Goal: Feedback & Contribution: Submit feedback/report problem

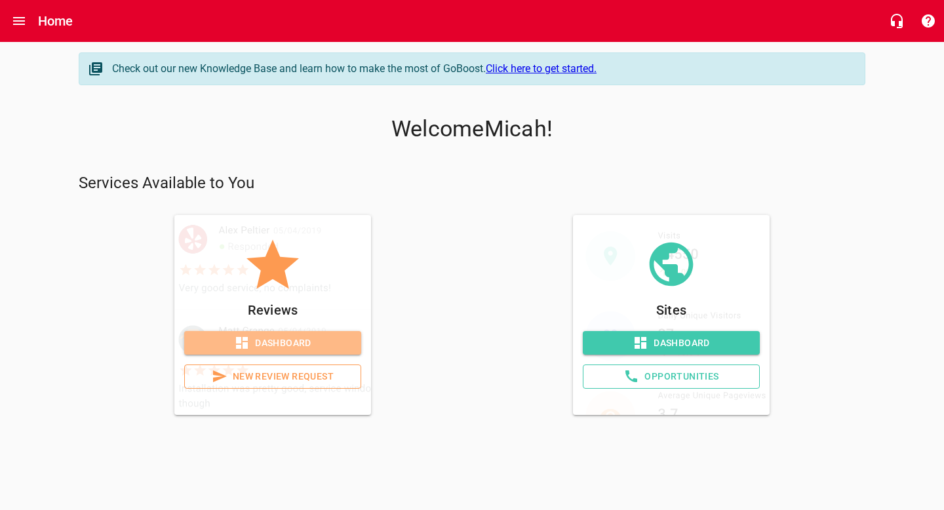
click at [298, 344] on span "Dashboard" at bounding box center [273, 343] width 156 height 16
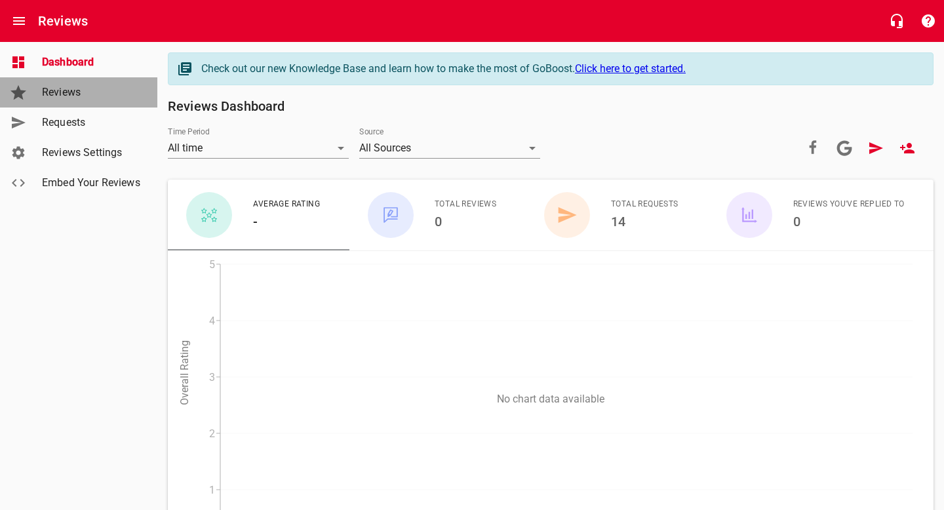
click at [87, 99] on span "Reviews" at bounding box center [92, 93] width 100 height 16
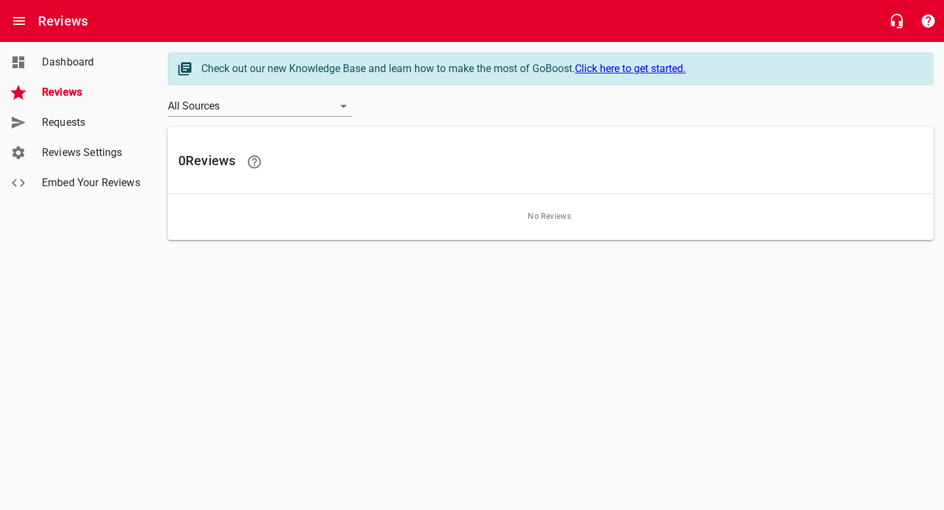
click at [111, 157] on span "Reviews Settings" at bounding box center [92, 153] width 100 height 16
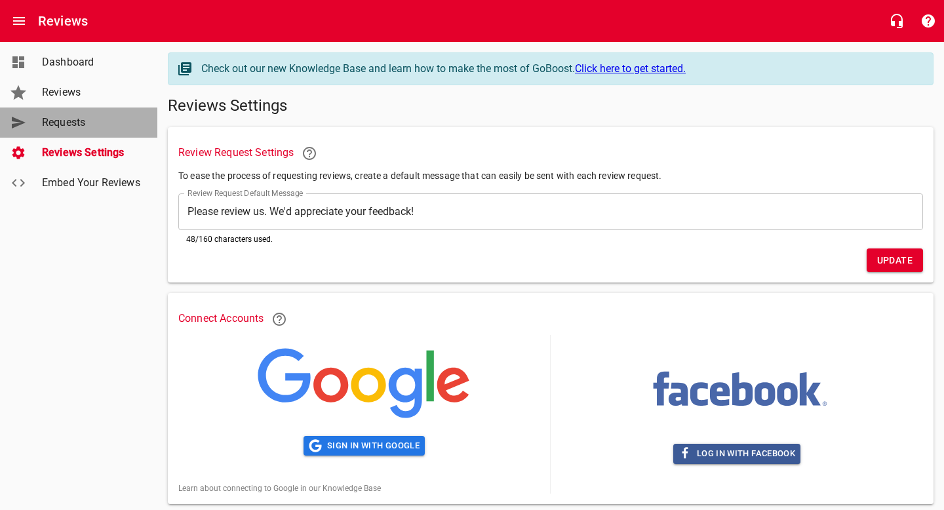
click at [82, 120] on span "Requests" at bounding box center [92, 123] width 100 height 16
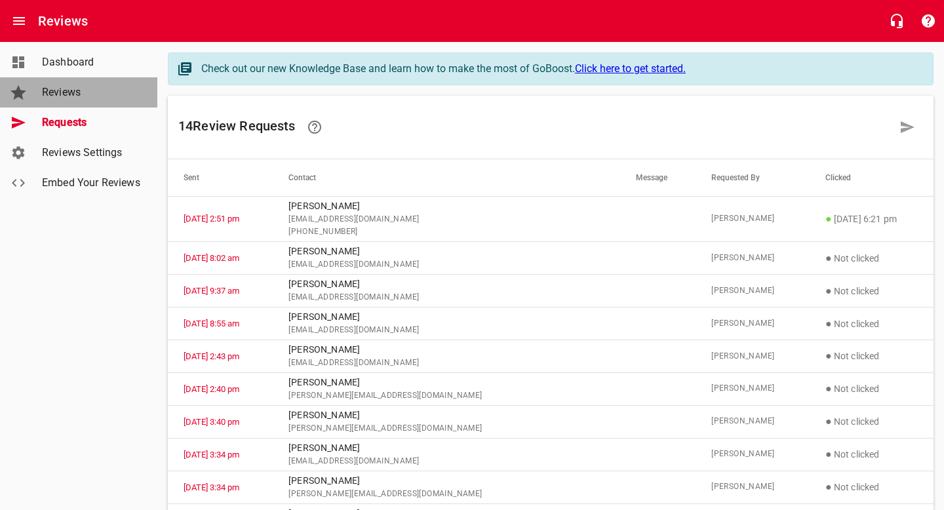
click at [78, 99] on span "Reviews" at bounding box center [92, 93] width 100 height 16
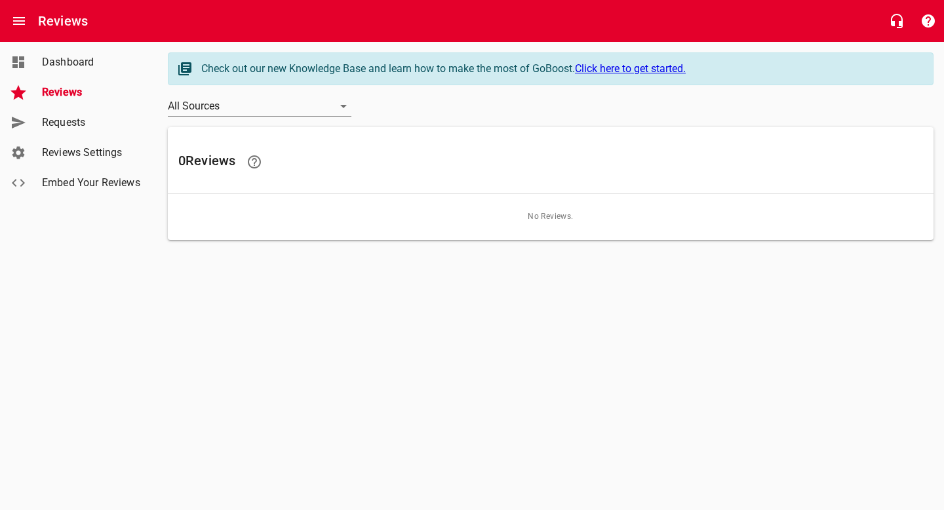
click at [82, 130] on span "Requests" at bounding box center [92, 123] width 100 height 16
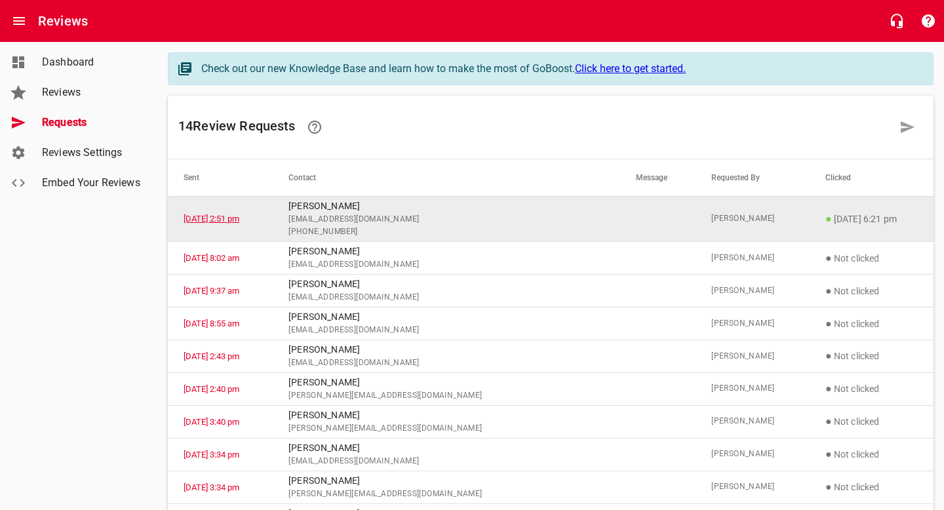
click at [239, 216] on link "[DATE] 2:51 pm" at bounding box center [212, 219] width 56 height 10
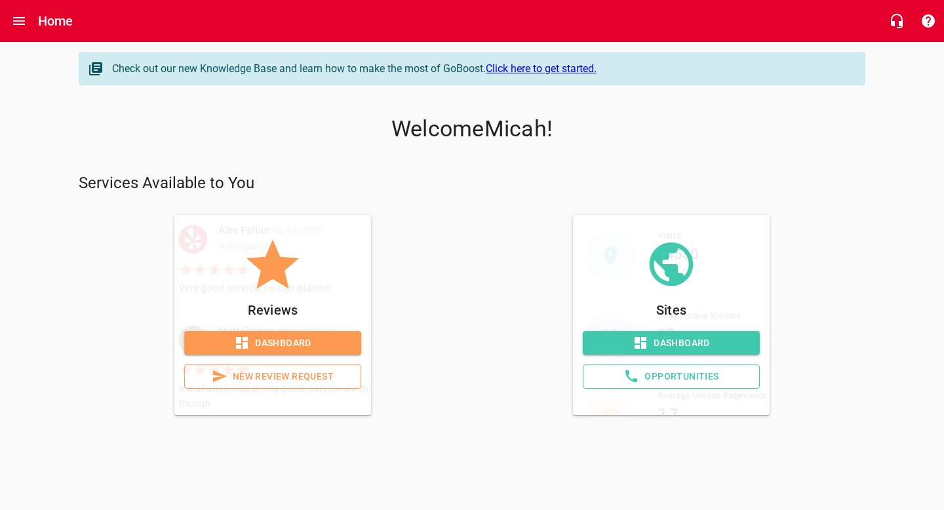
click at [691, 345] on span "Dashboard" at bounding box center [671, 343] width 156 height 16
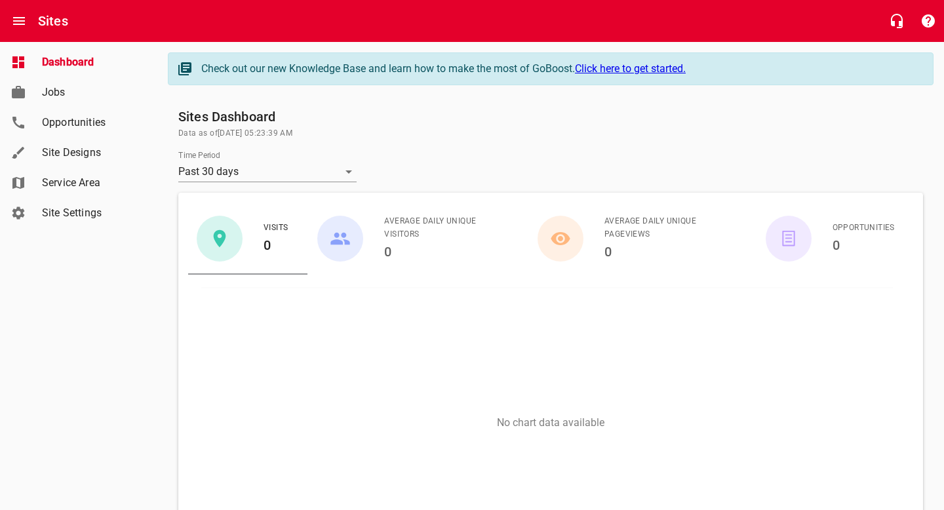
click at [99, 130] on link "Opportunities" at bounding box center [78, 123] width 157 height 30
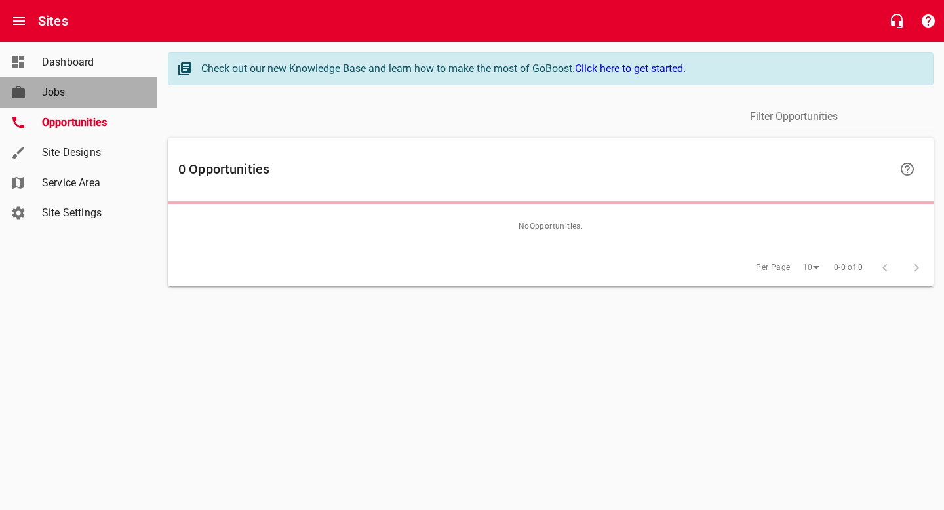
click at [76, 95] on span "Jobs" at bounding box center [92, 93] width 100 height 16
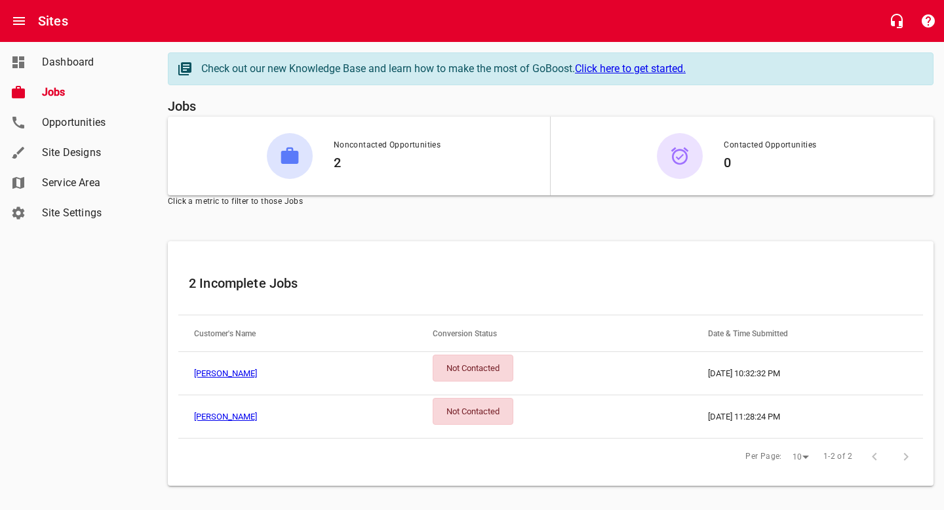
click at [87, 165] on link "Site Designs" at bounding box center [78, 153] width 157 height 30
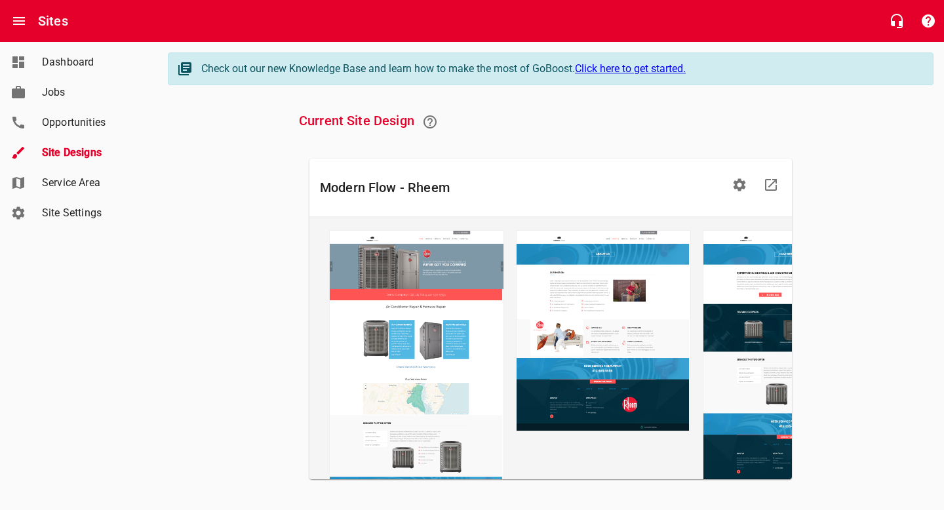
click at [92, 191] on link "Service Area" at bounding box center [78, 183] width 157 height 30
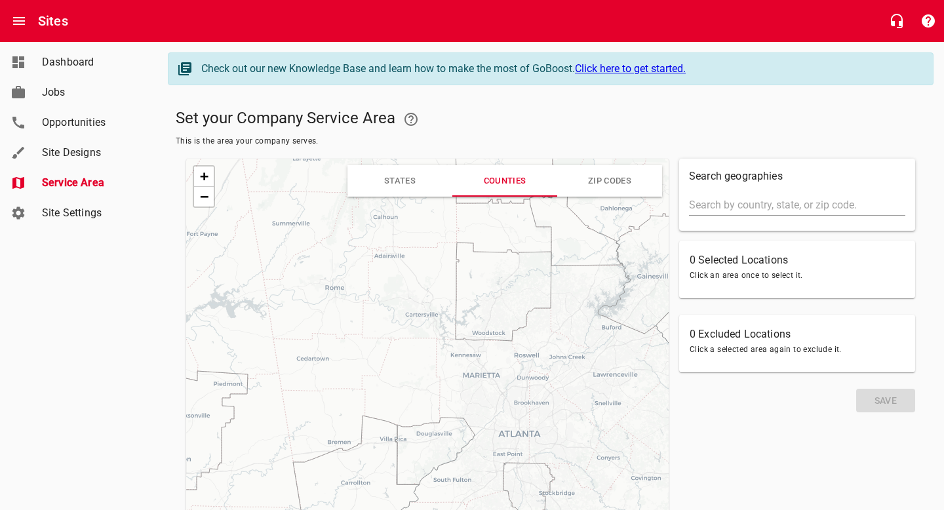
click at [104, 209] on span "Site Settings" at bounding box center [92, 213] width 100 height 16
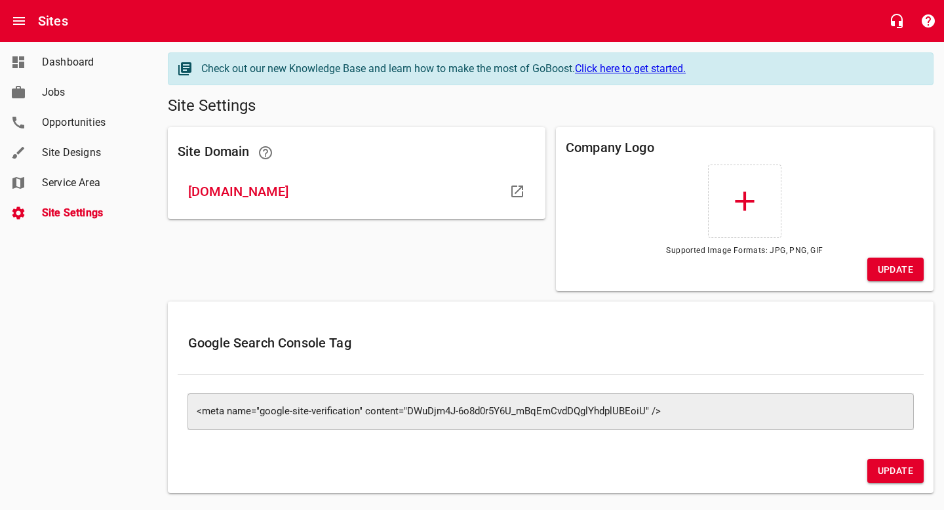
click at [47, 109] on link "Opportunities" at bounding box center [78, 123] width 157 height 30
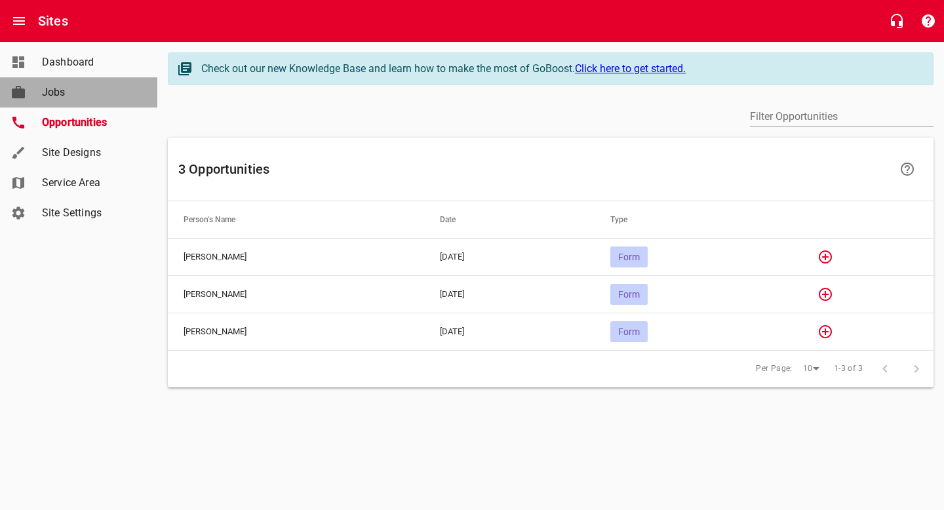
click at [50, 96] on span "Jobs" at bounding box center [92, 93] width 100 height 16
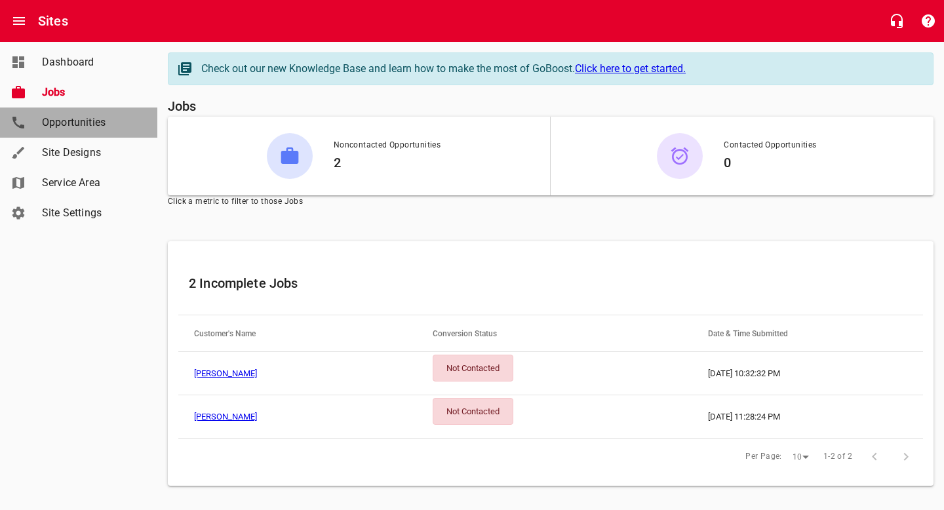
click at [68, 128] on span "Opportunities" at bounding box center [92, 123] width 100 height 16
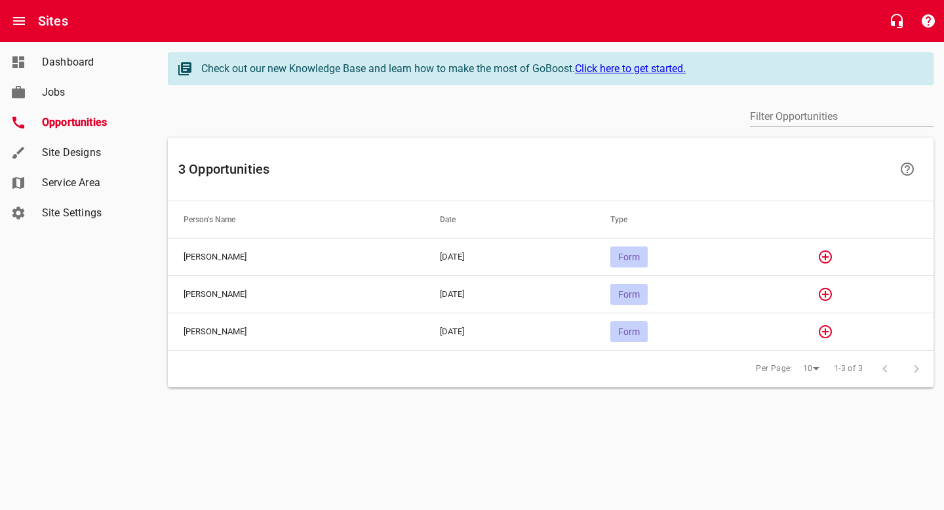
click at [80, 65] on span "Dashboard" at bounding box center [92, 62] width 100 height 16
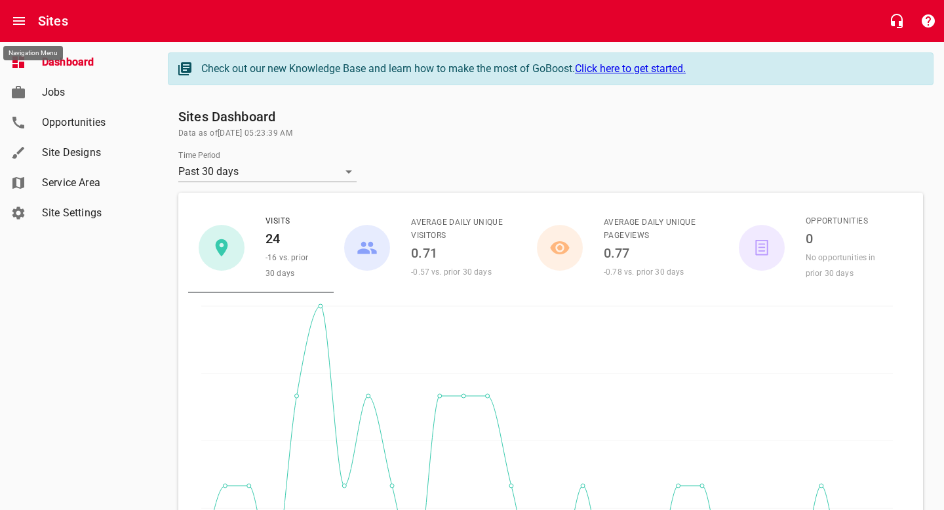
click at [20, 20] on icon "Open drawer" at bounding box center [19, 21] width 16 height 16
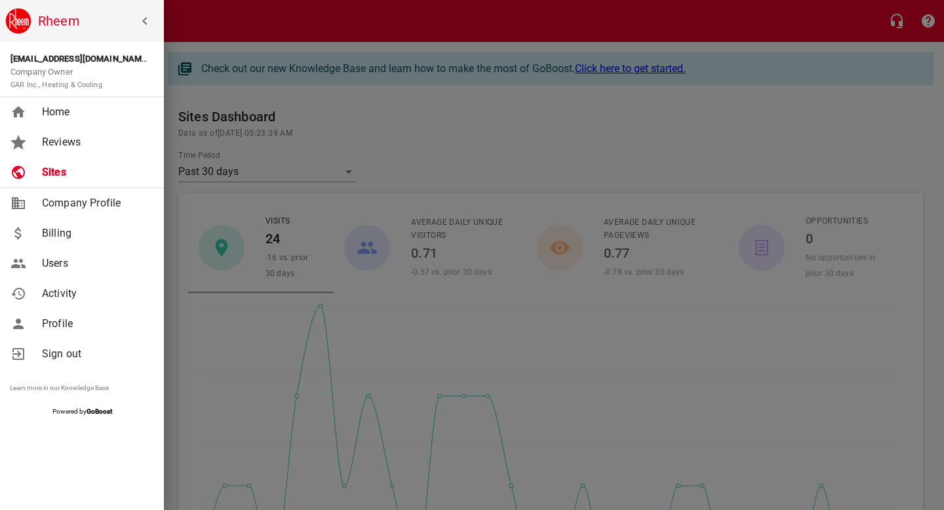
click at [77, 147] on span "Reviews" at bounding box center [95, 142] width 106 height 16
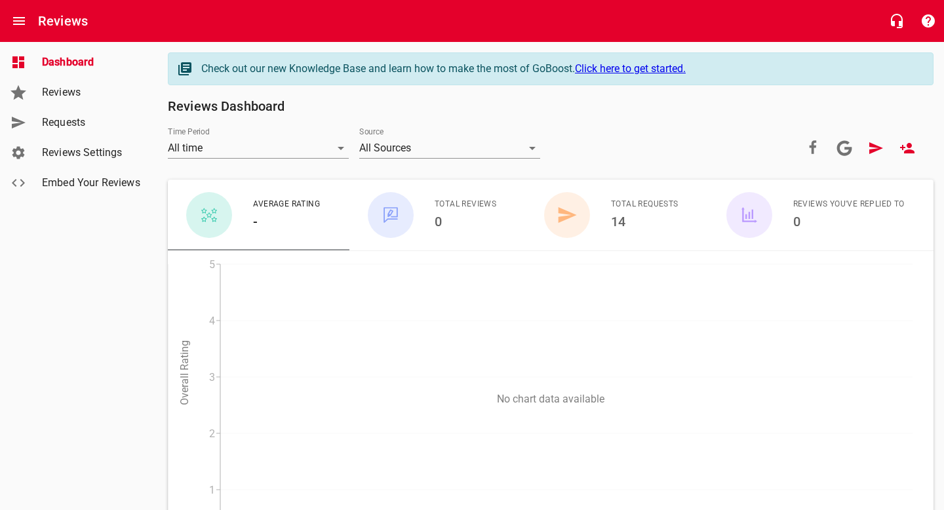
scroll to position [102, 0]
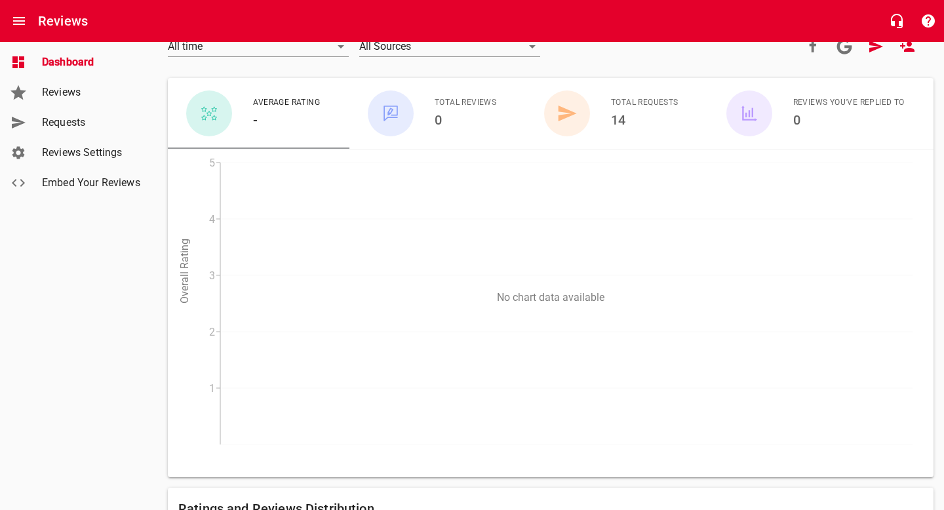
click at [599, 104] on li "Total Requests 14" at bounding box center [617, 113] width 166 height 60
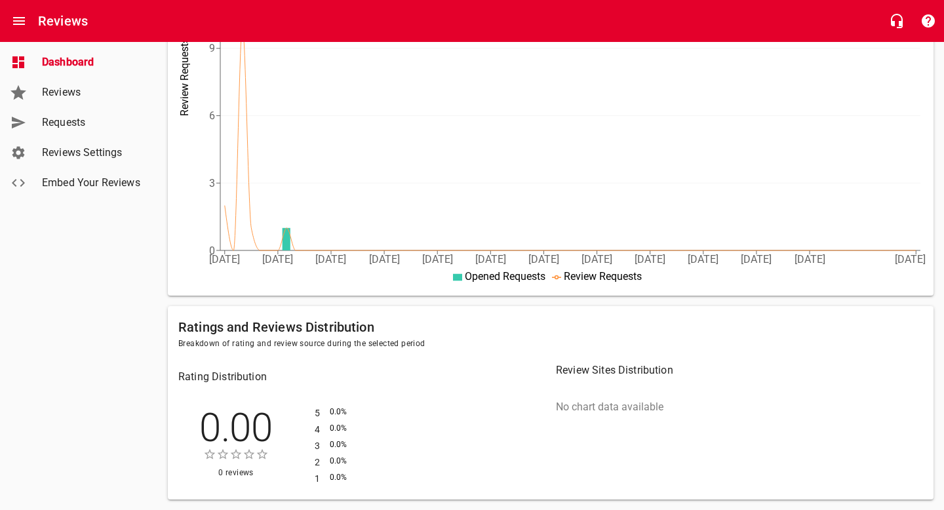
scroll to position [0, 0]
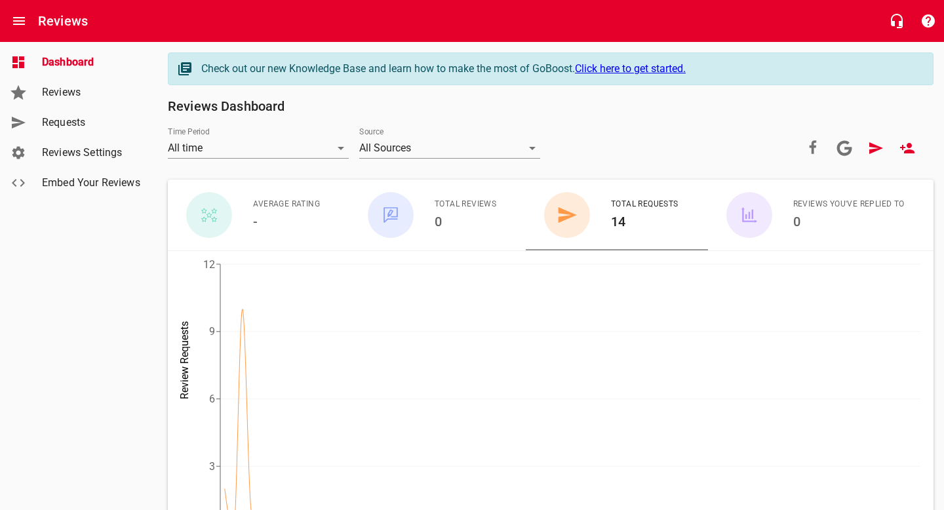
click at [115, 148] on span "Reviews Settings" at bounding box center [92, 153] width 100 height 16
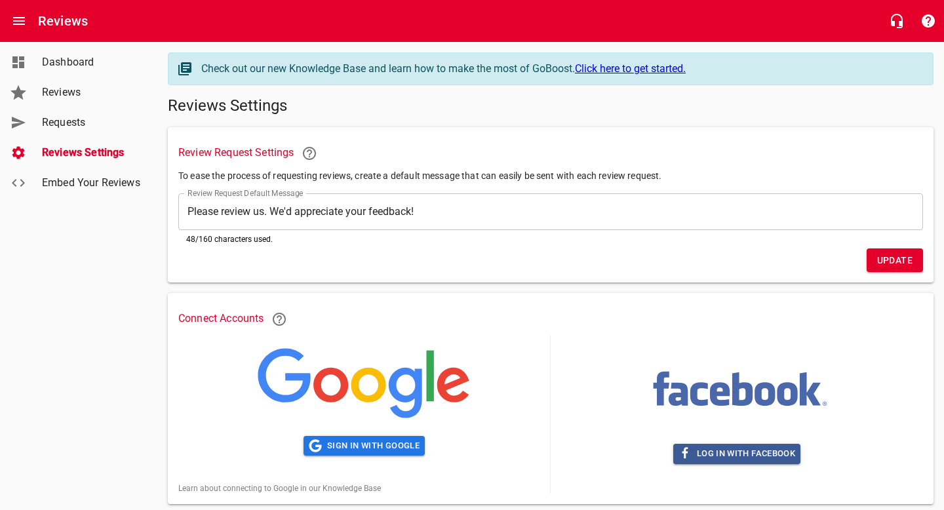
click at [119, 120] on span "Requests" at bounding box center [92, 123] width 100 height 16
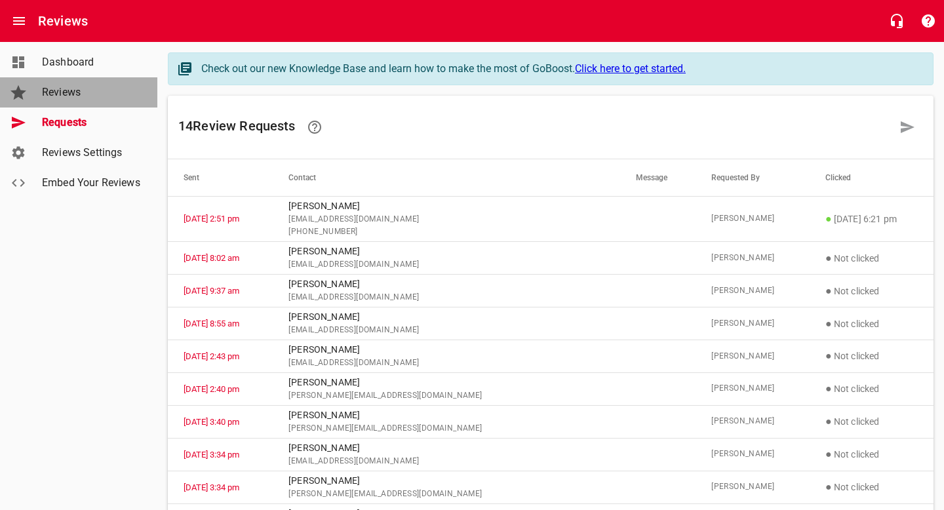
click at [69, 82] on link "Reviews" at bounding box center [78, 92] width 157 height 30
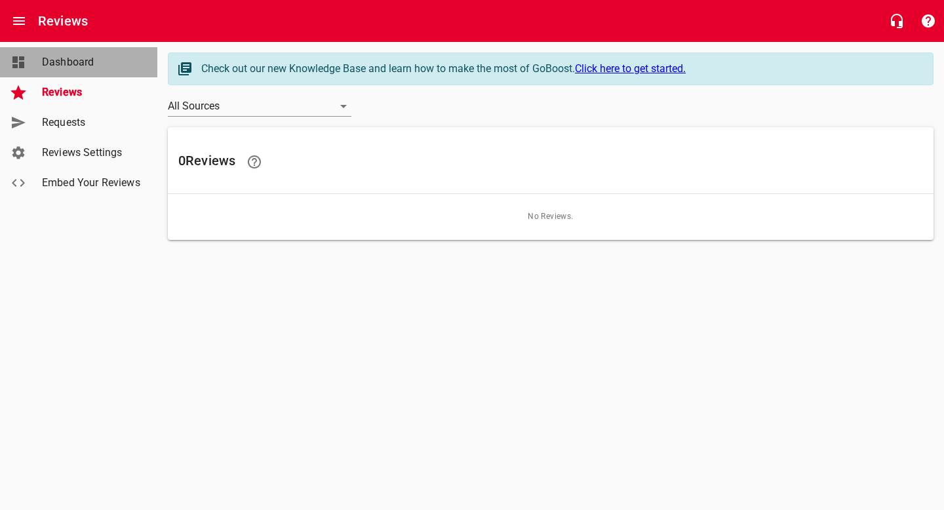
click at [75, 63] on span "Dashboard" at bounding box center [92, 62] width 100 height 16
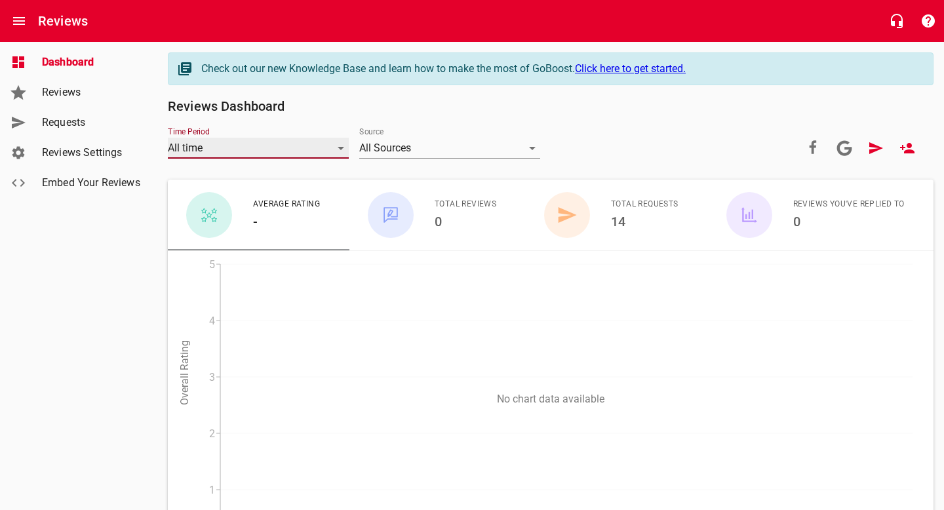
click at [308, 155] on div "All time" at bounding box center [258, 148] width 181 height 21
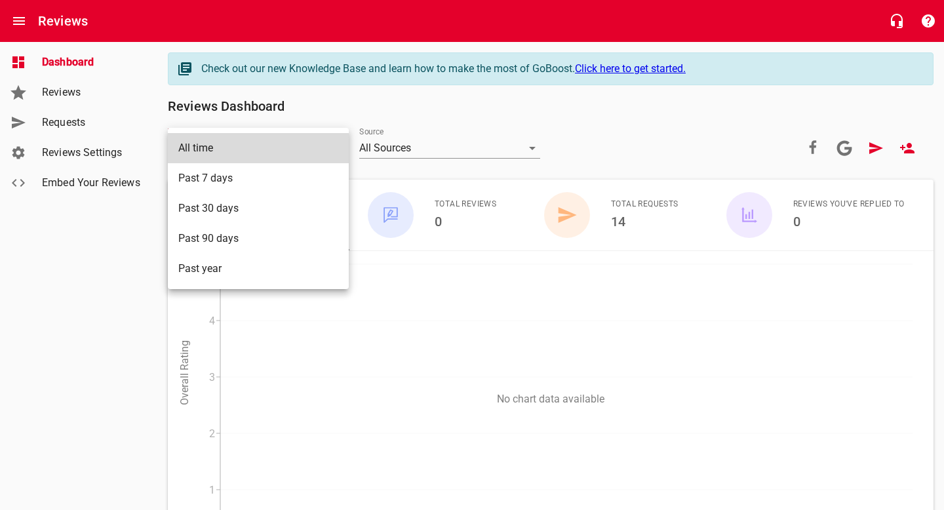
click at [417, 134] on div at bounding box center [472, 255] width 944 height 510
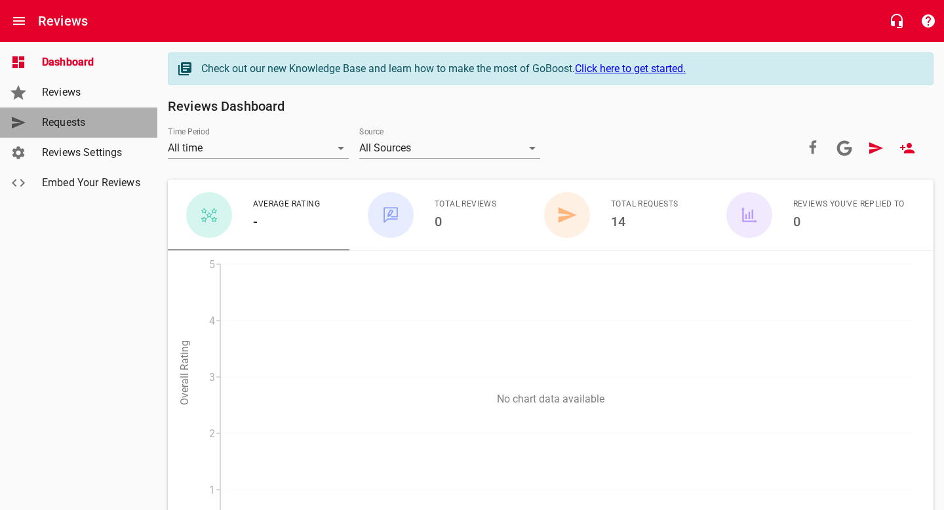
click at [31, 118] on link "Requests" at bounding box center [78, 123] width 157 height 30
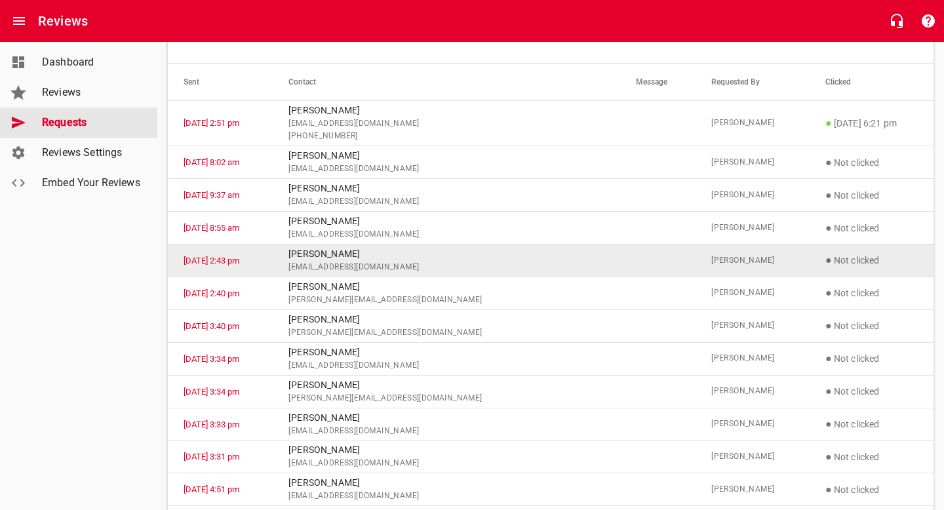
scroll to position [229, 0]
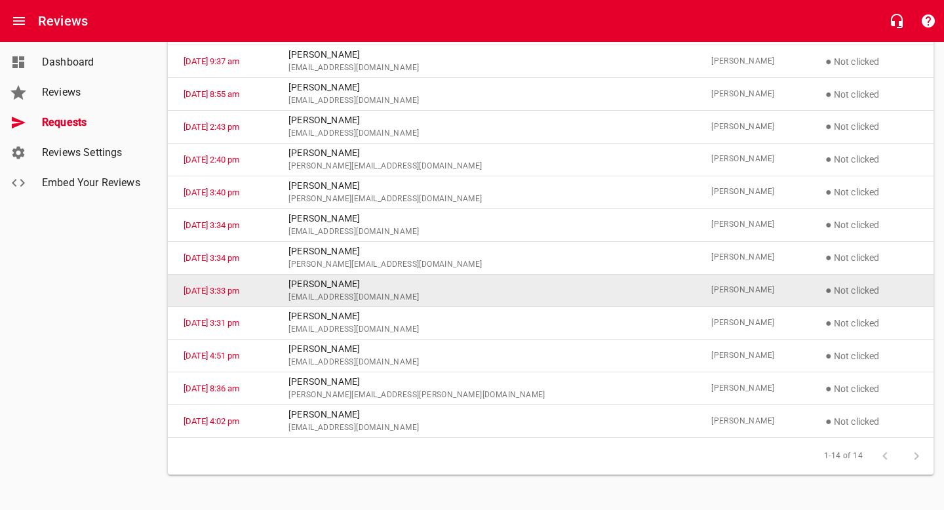
click at [514, 283] on p "[PERSON_NAME]" at bounding box center [445, 284] width 315 height 14
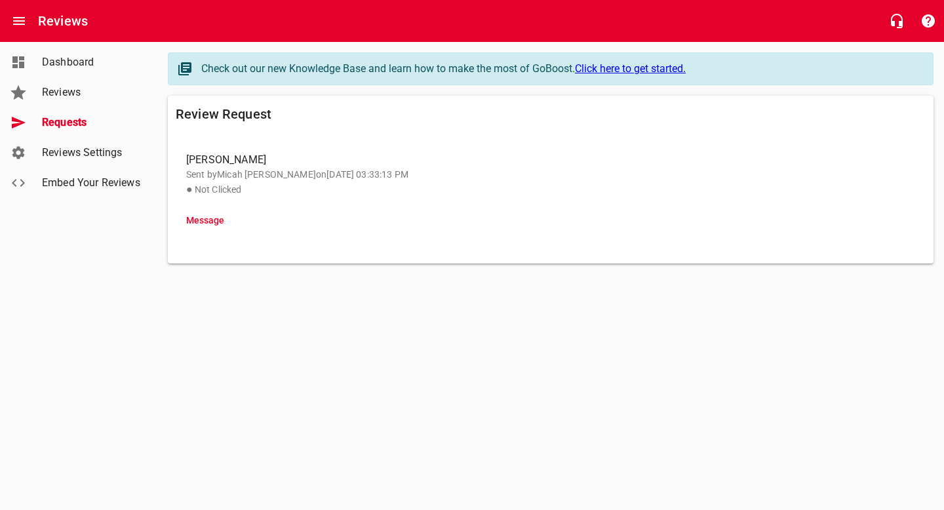
click at [235, 209] on li "Message" at bounding box center [551, 220] width 750 height 31
click at [205, 224] on li "Message" at bounding box center [551, 220] width 750 height 31
click at [212, 220] on li "Message" at bounding box center [551, 220] width 750 height 31
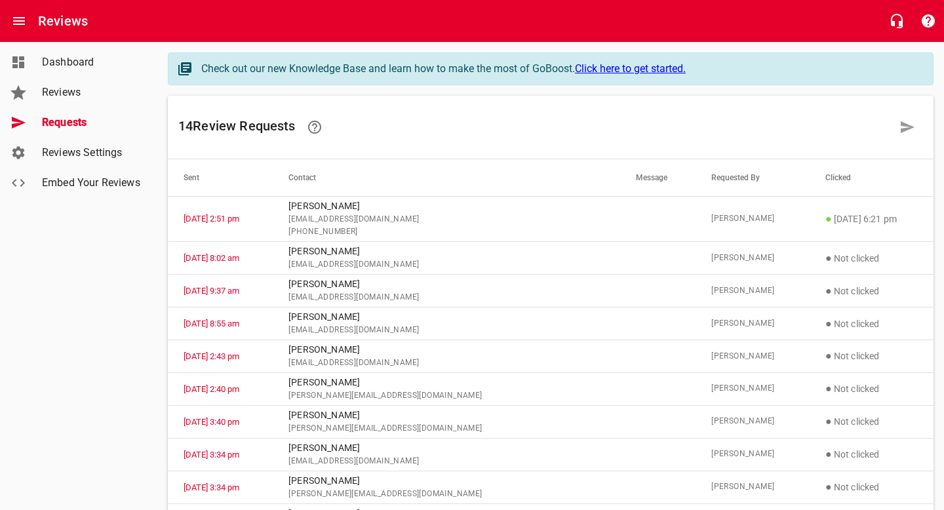
click at [660, 71] on link "Click here to get started." at bounding box center [630, 68] width 111 height 12
click at [24, 23] on icon "Open drawer" at bounding box center [19, 21] width 16 height 16
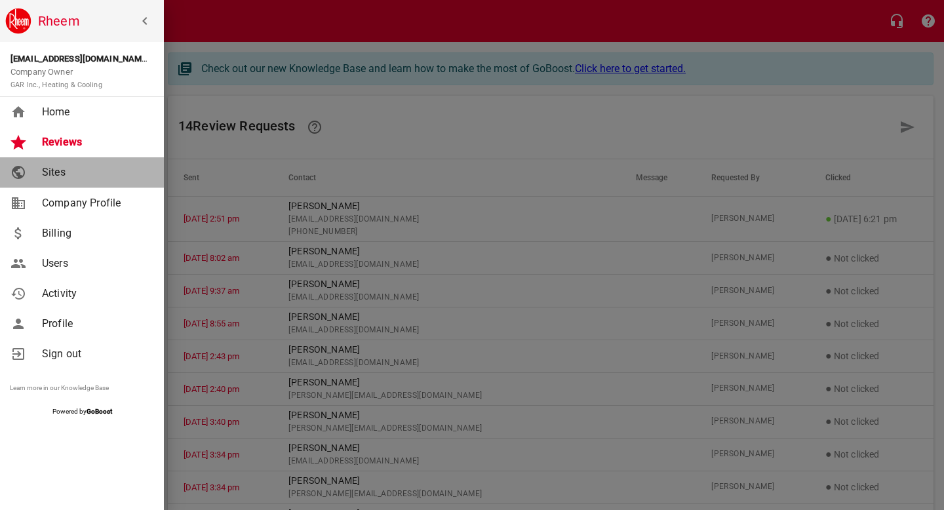
click at [81, 175] on span "Sites" at bounding box center [95, 173] width 106 height 16
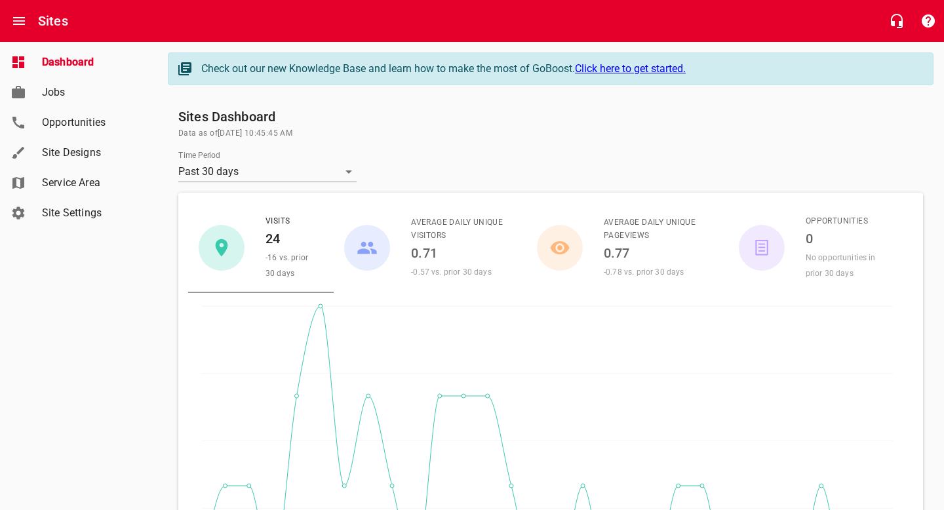
click at [98, 149] on span "Site Designs" at bounding box center [92, 153] width 100 height 16
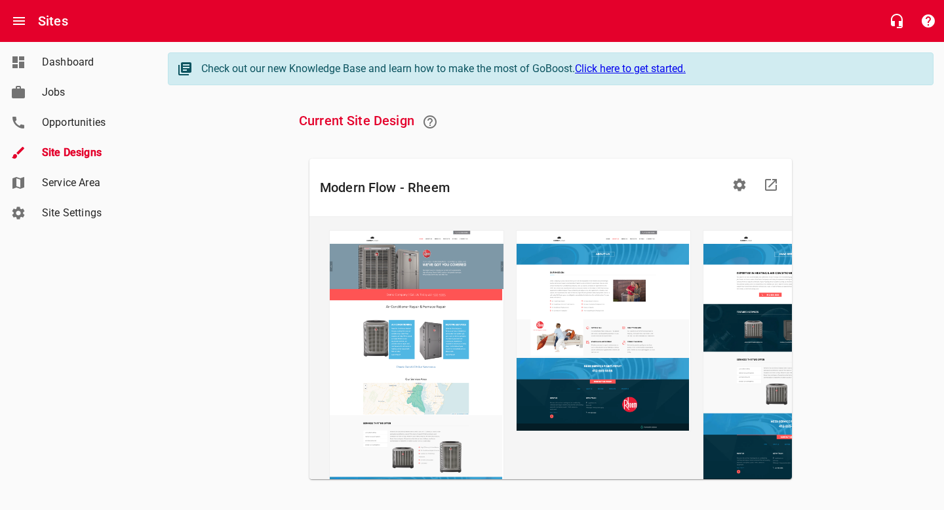
click at [79, 179] on span "Service Area" at bounding box center [92, 183] width 100 height 16
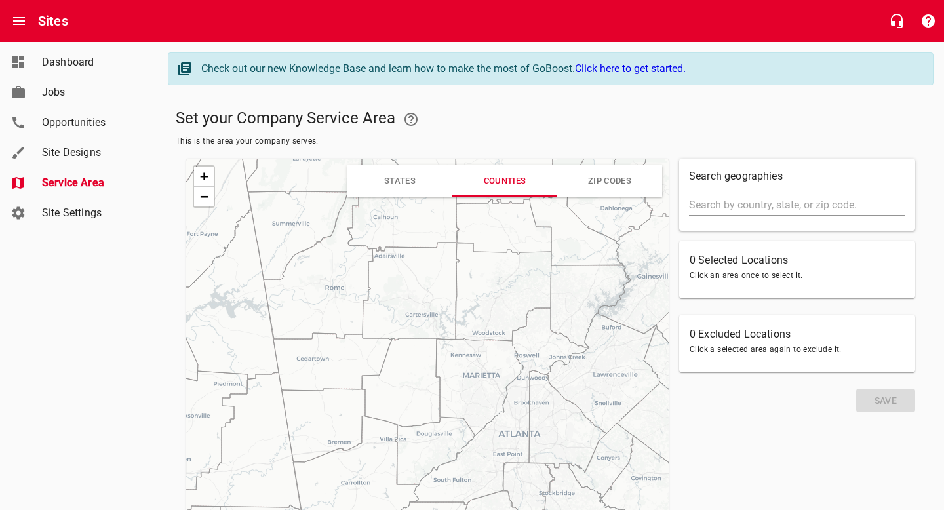
click at [76, 221] on link "Site Settings" at bounding box center [78, 213] width 157 height 30
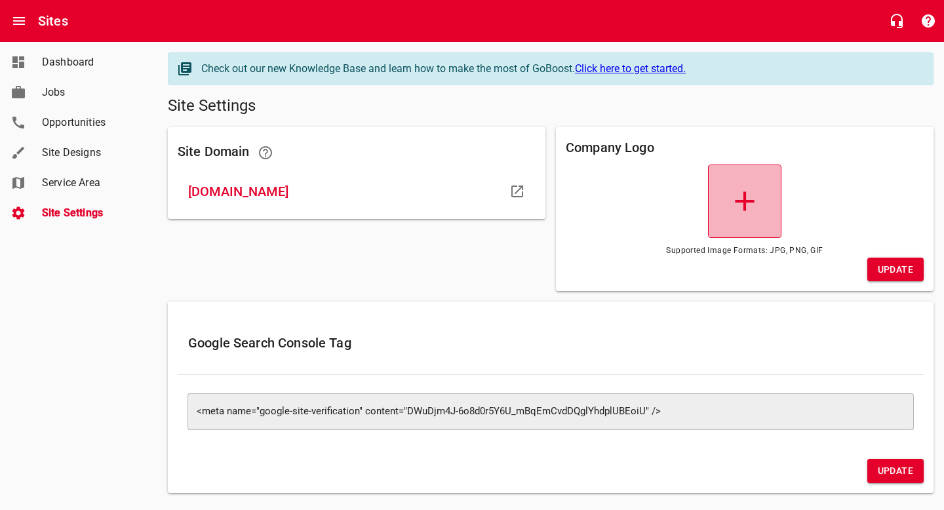
click at [751, 201] on icon at bounding box center [744, 200] width 19 height 19
click at [0, 0] on input "file" at bounding box center [0, 0] width 0 height 0
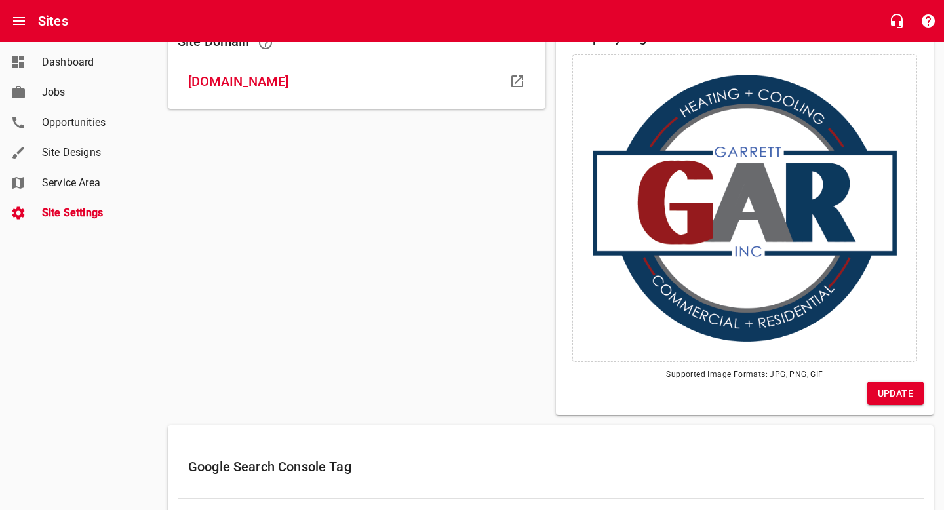
scroll to position [144, 0]
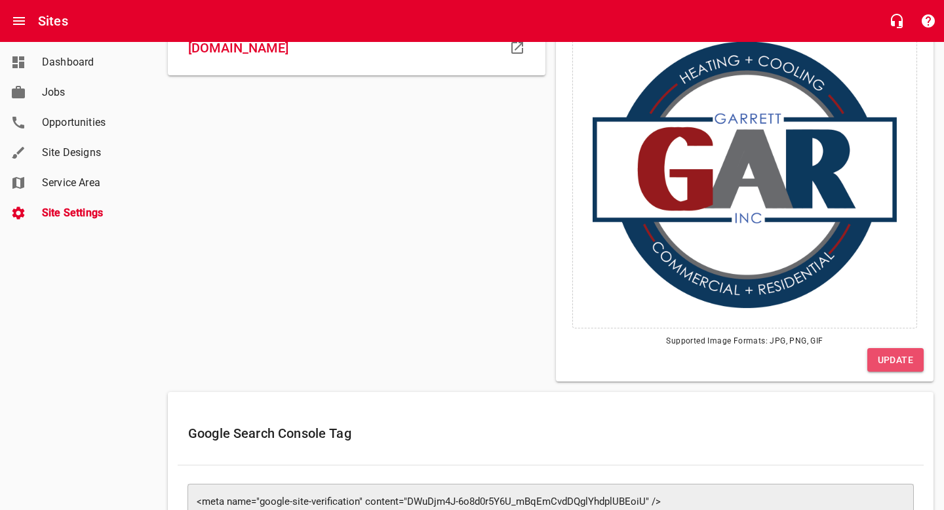
click at [902, 362] on span "Update" at bounding box center [895, 360] width 35 height 16
click at [464, 276] on div "Site Domain garinc.rheempropartner.com" at bounding box center [357, 182] width 388 height 408
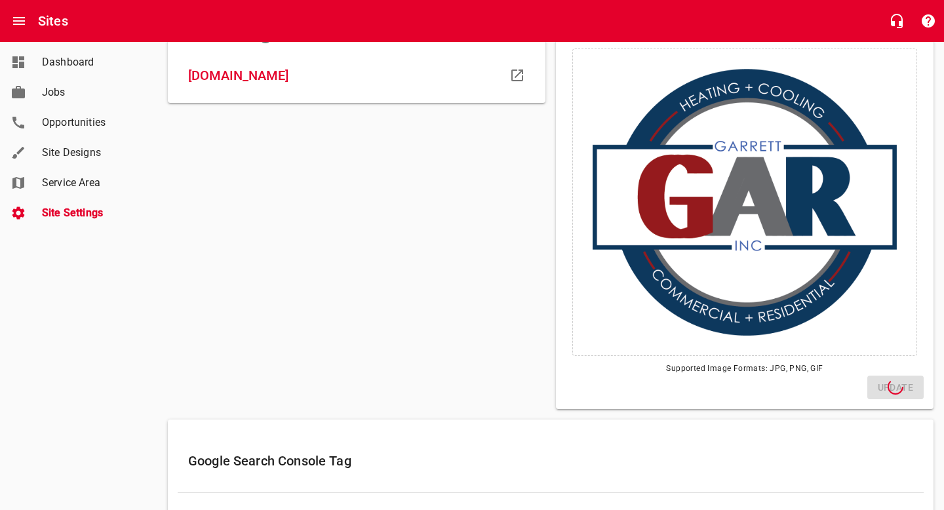
scroll to position [0, 0]
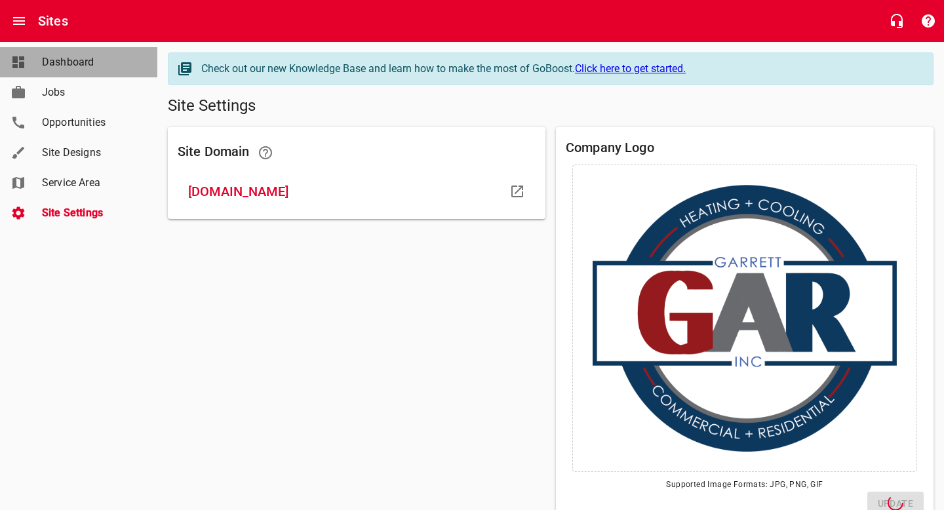
click at [50, 60] on span "Dashboard" at bounding box center [92, 62] width 100 height 16
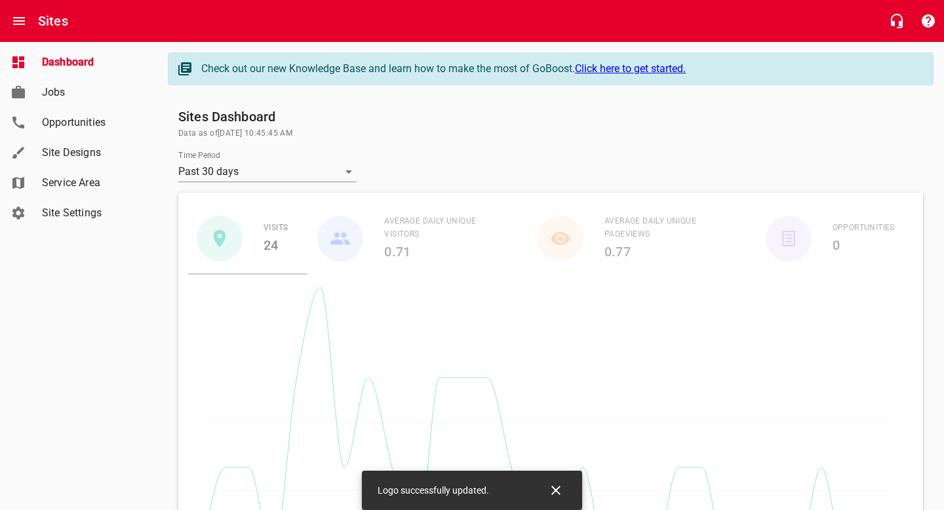
click at [46, 21] on h6 "Sites" at bounding box center [53, 20] width 30 height 21
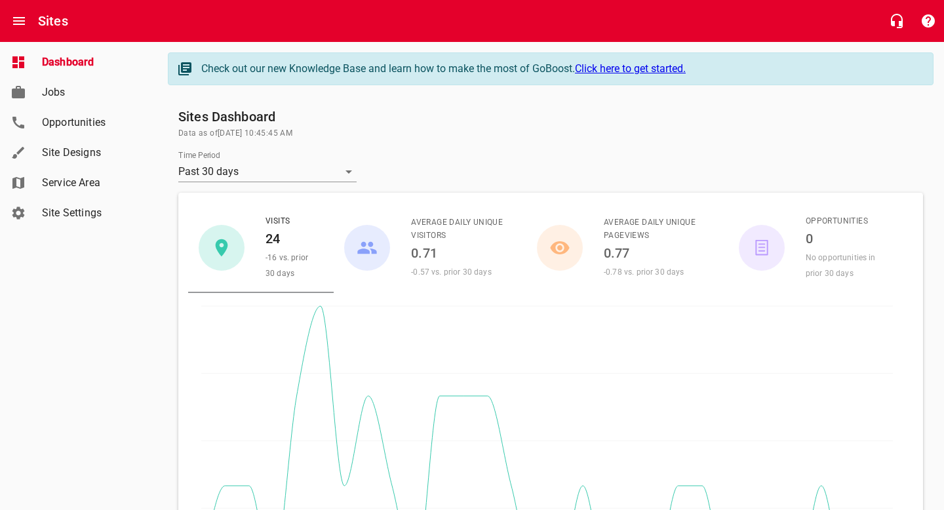
click at [34, 31] on div "Sites" at bounding box center [472, 21] width 944 height 42
click at [12, 18] on icon "Open drawer" at bounding box center [19, 21] width 16 height 16
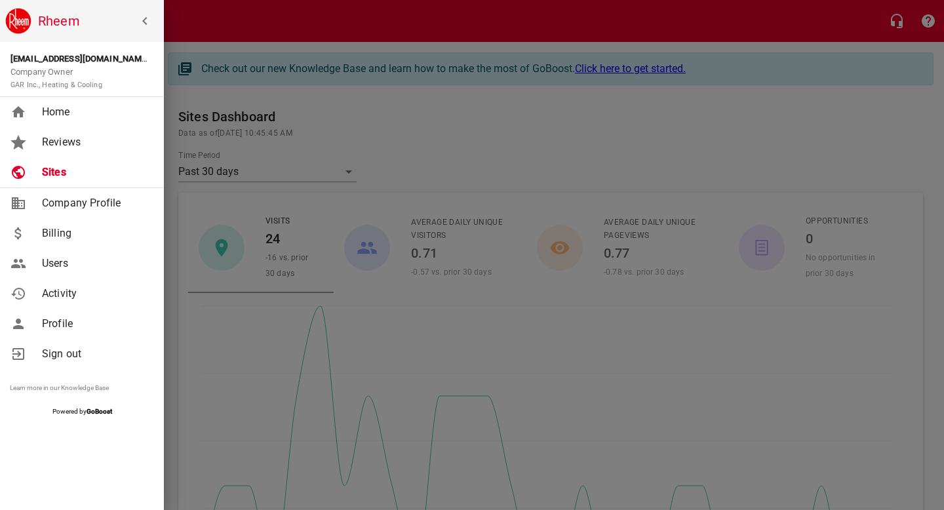
click at [87, 140] on span "Reviews" at bounding box center [95, 142] width 106 height 16
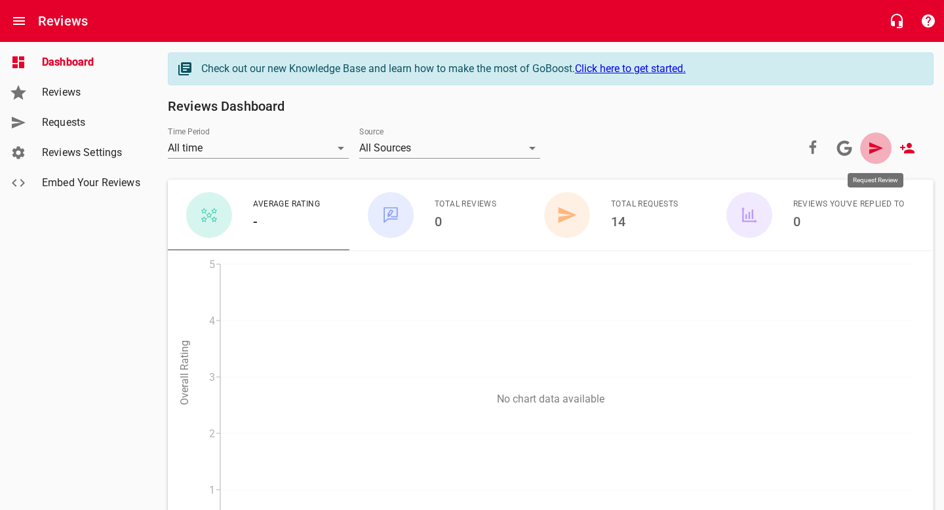
click at [878, 156] on link at bounding box center [875, 147] width 31 height 31
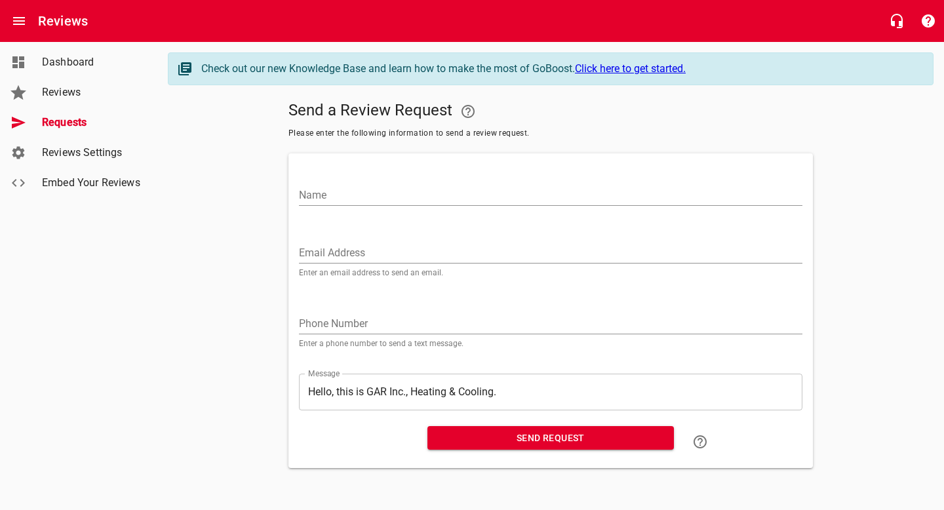
click at [499, 382] on div "​ Hello, this is GAR Inc., Heating & Cooling. Hello, this is GAR Inc., Heating …" at bounding box center [550, 392] width 503 height 37
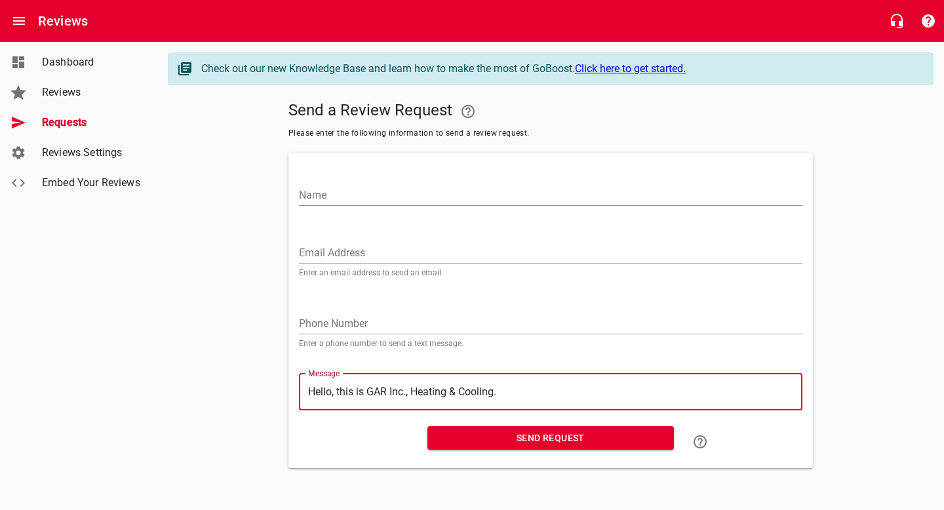
drag, startPoint x: 539, startPoint y: 389, endPoint x: 312, endPoint y: 391, distance: 227.5
click at [312, 391] on textarea "Hello, this is GAR Inc., Heating & Cooling." at bounding box center [550, 391] width 485 height 12
click at [545, 391] on textarea "Hello, this is GAR Inc., Heating & Cooling." at bounding box center [550, 391] width 485 height 12
drag, startPoint x: 523, startPoint y: 390, endPoint x: 260, endPoint y: 399, distance: 263.0
click at [260, 399] on div "Send a Review Request Please enter the following information to send a review r…" at bounding box center [551, 282] width 766 height 372
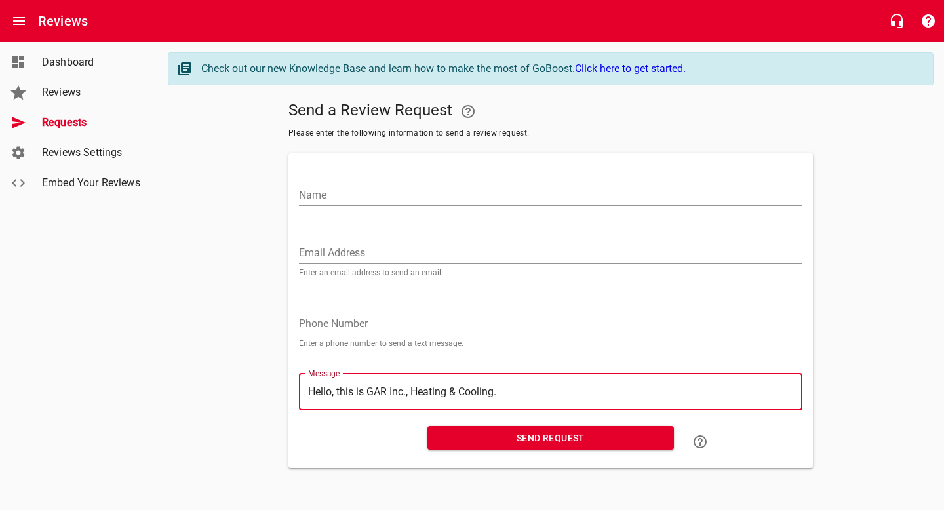
drag, startPoint x: 499, startPoint y: 393, endPoint x: 303, endPoint y: 384, distance: 196.8
click at [303, 384] on div "​ Hello, this is GAR Inc., Heating & Cooling. Hello, this is GAR Inc., Heating …" at bounding box center [550, 392] width 503 height 37
drag, startPoint x: 511, startPoint y: 391, endPoint x: 267, endPoint y: 382, distance: 244.0
click at [267, 382] on div "Send a Review Request Please enter the following information to send a review r…" at bounding box center [551, 282] width 766 height 372
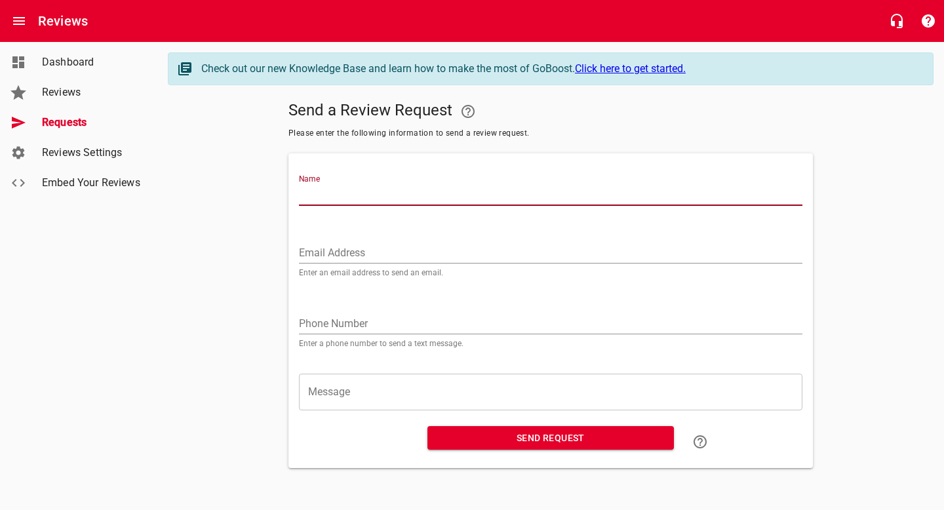
click at [376, 191] on input "Name" at bounding box center [550, 195] width 503 height 21
type input "[PERSON_NAME]"
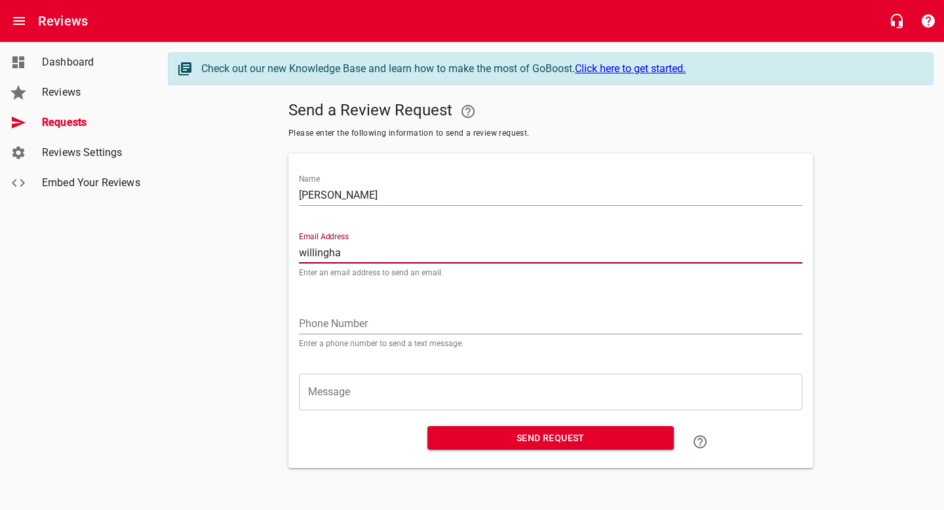
type input "[PERSON_NAME][EMAIL_ADDRESS][PERSON_NAME][DOMAIN_NAME]"
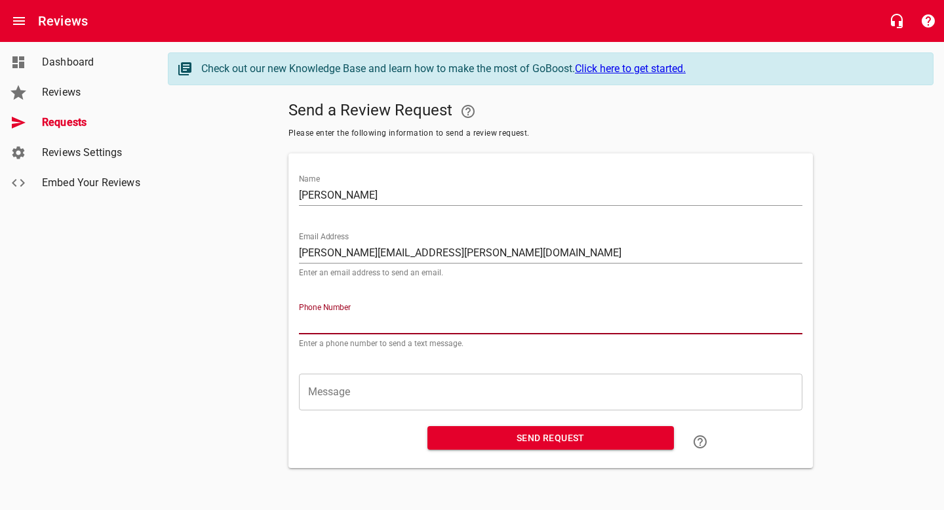
click at [399, 317] on input "tel" at bounding box center [550, 323] width 503 height 21
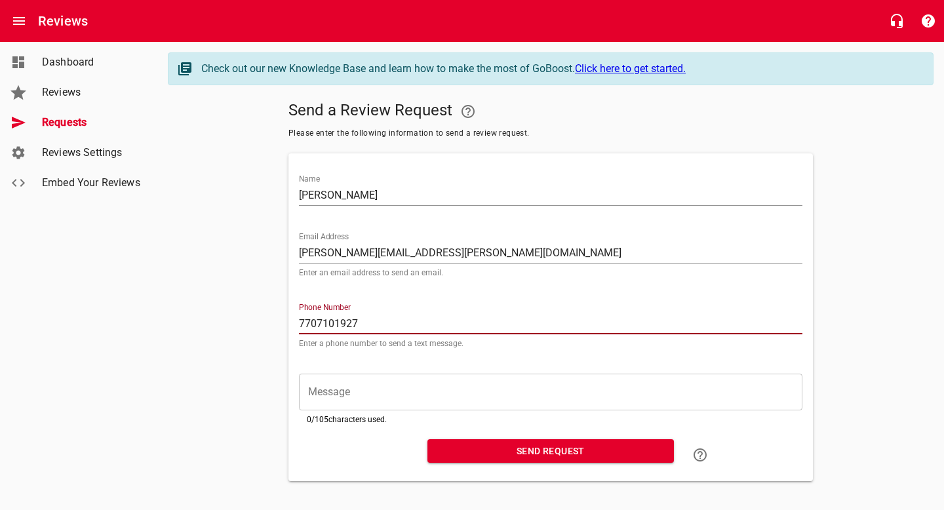
type input "7707101927"
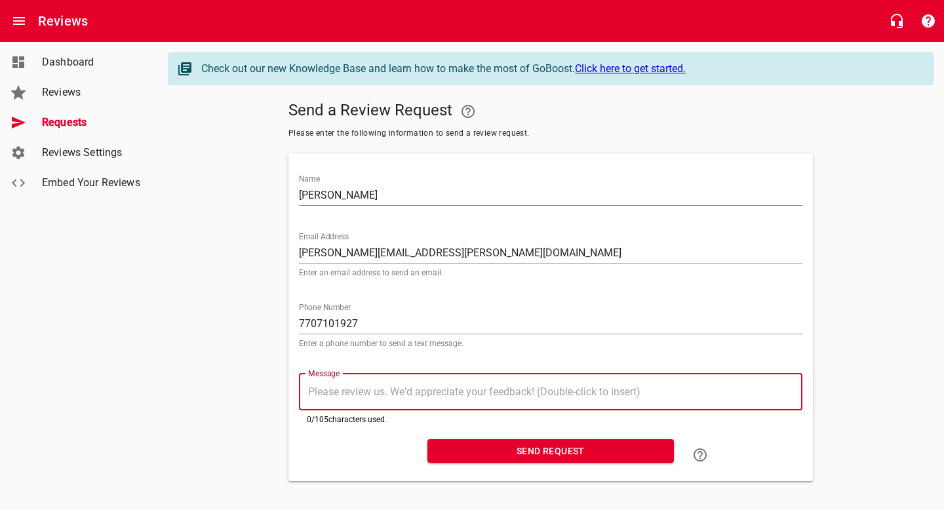
click at [340, 386] on textarea "Message" at bounding box center [550, 391] width 485 height 12
click at [373, 390] on textarea "Message" at bounding box center [550, 391] width 485 height 12
paste textarea "It was a pleasure working with you. Kindly leave a review to let us know how we…"
type textarea "It was a pleasure working with you. Kindly leave a review to let us know how we…"
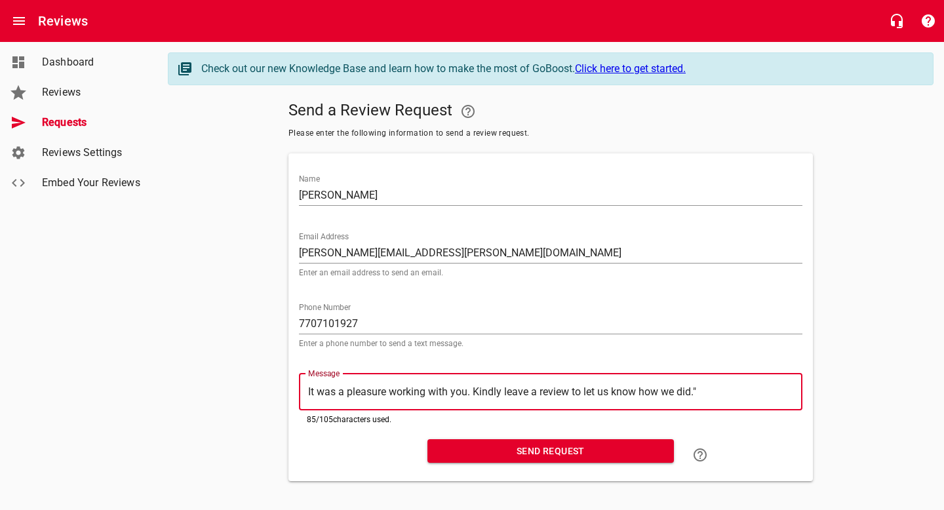
click at [472, 392] on textarea "It was a pleasure working with you. Kindly leave a review to let us know how we…" at bounding box center [550, 391] width 485 height 12
type textarea "It was a pleasure working with you.Kindly leave a review to let us know how we …"
type textarea "It was a pleasure working with youKindly leave a review to let us know how we d…"
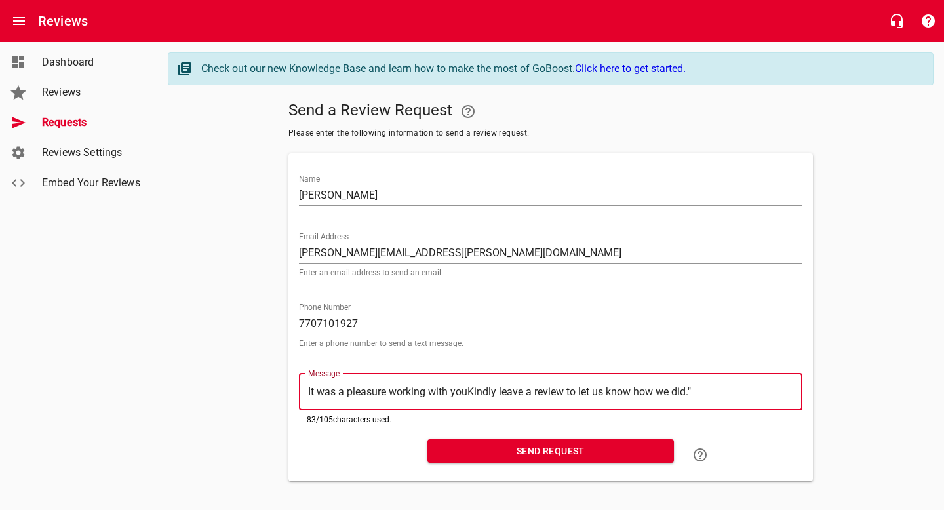
type textarea "It was a pleasure working with you!Kindly leave a review to let us know how we …"
type textarea "It was a pleasure working with you! Kindly leave a review to let us know how we…"
drag, startPoint x: 700, startPoint y: 386, endPoint x: 477, endPoint y: 393, distance: 223.6
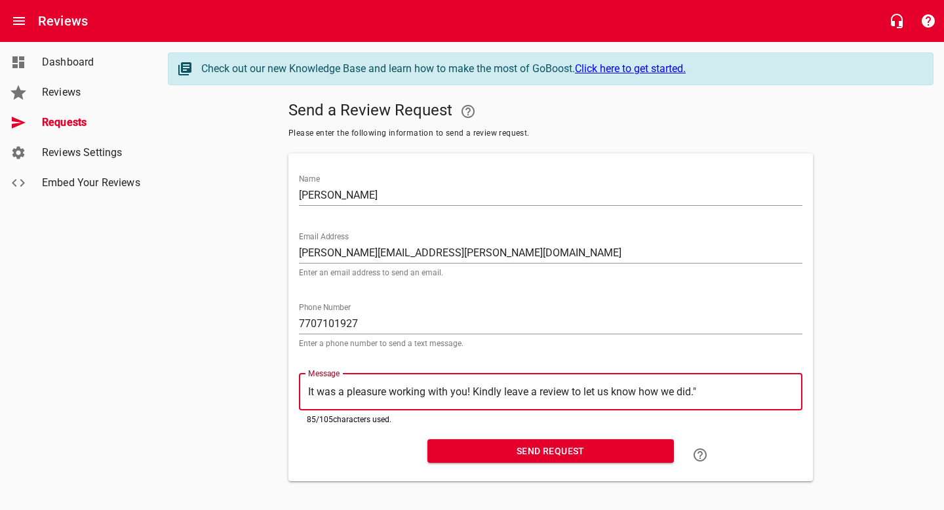
click at [477, 393] on textarea "It was a pleasure working with you! Kindly leave a review to let us know how we…" at bounding box center [550, 391] width 485 height 12
type textarea "It was a pleasure working with you! K"
type textarea "It was a pleasure working with you!"
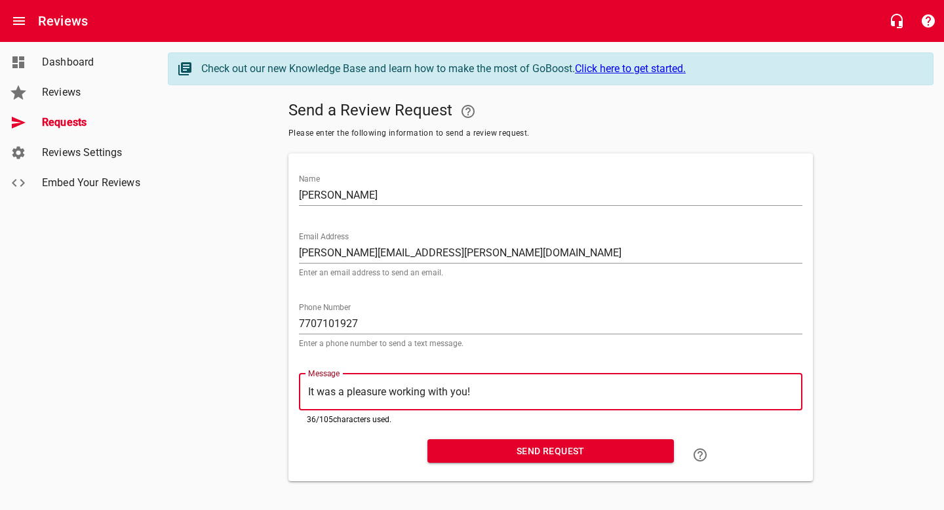
type textarea "It was a pleasure working with you!"
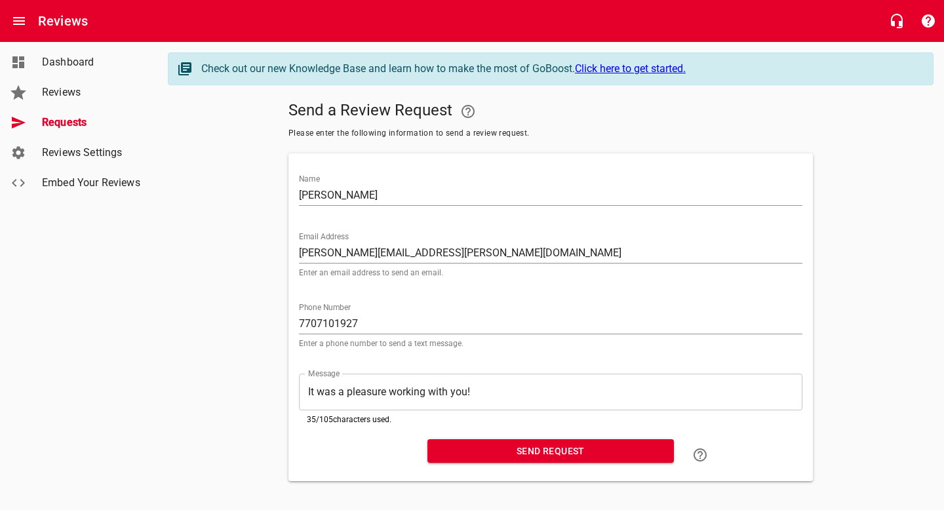
click at [307, 396] on div "​ It was a pleasure working with you! It was a pleasure working with you!" at bounding box center [550, 392] width 503 height 37
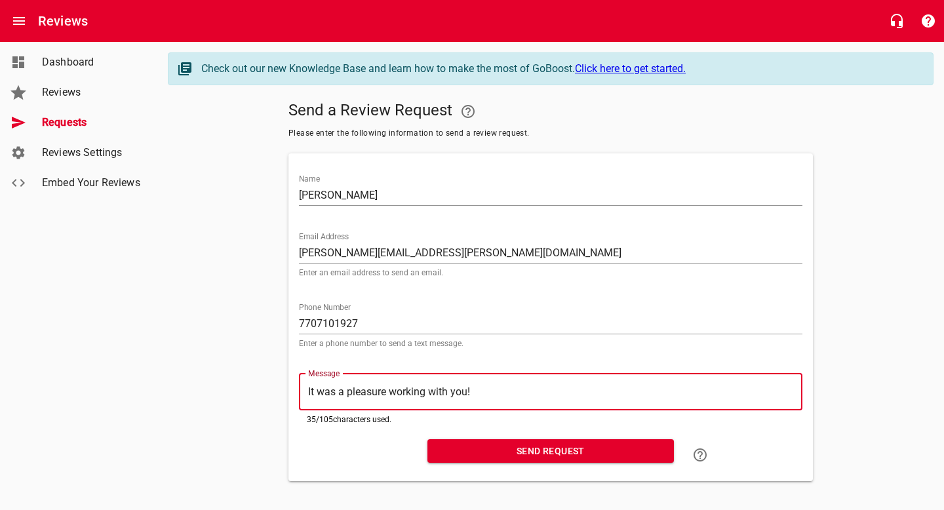
type textarea "It was a pleasure working with you"
type textarea "It was a pleasure working with you!"
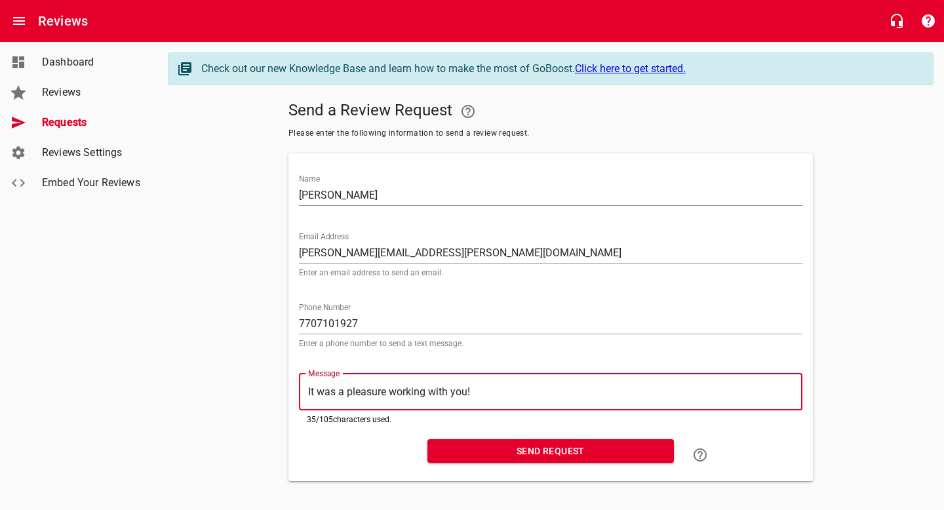
type textarea "It was a pleasure working with you!"
type textarea "It was a pleasure working with you! W"
type textarea "It was a pleasure working with you! We"
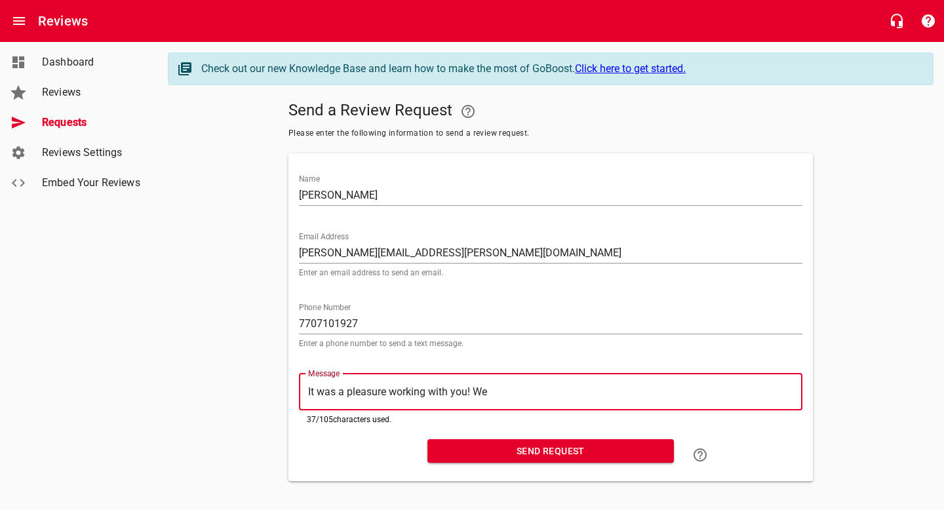
type textarea "It was a pleasure working with you! We"
type textarea "It was a pleasure working with you! We w"
type textarea "It was a pleasure working with you! We wo"
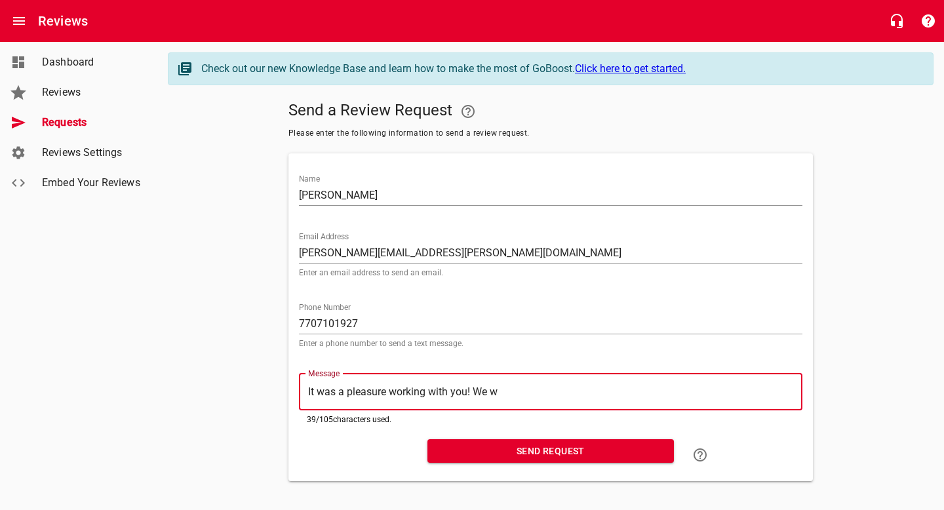
type textarea "It was a pleasure working with you! We wo"
type textarea "It was a pleasure working with you! We wou"
type textarea "It was a pleasure working with you! We woul"
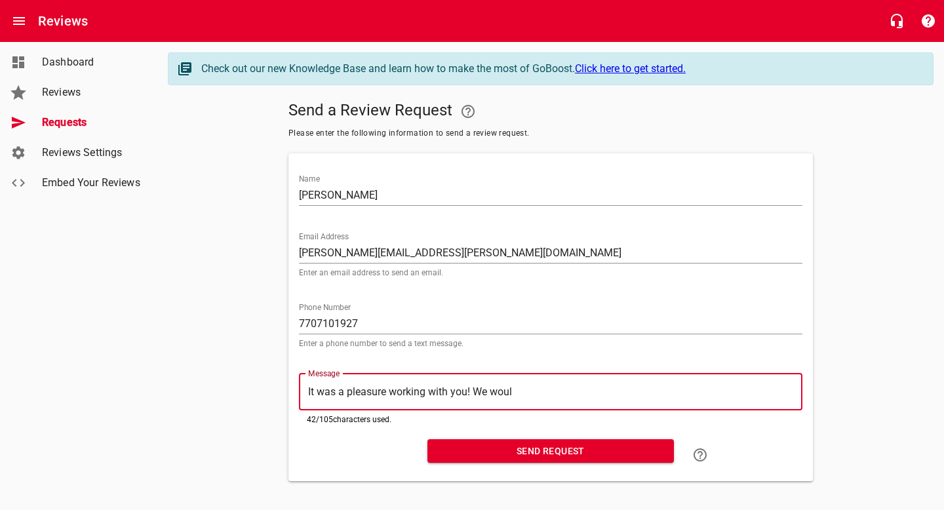
type textarea "It was a pleasure working with you! We would"
type textarea "It was a pleasure working with you! We would l"
type textarea "It was a pleasure working with you! We would lo"
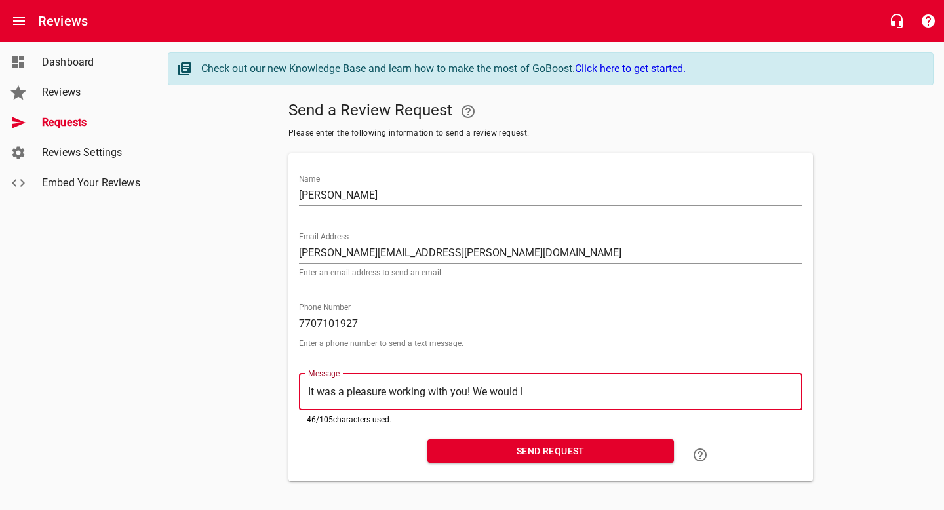
type textarea "It was a pleasure working with you! We would lo"
type textarea "It was a pleasure working with you! We would lov"
type textarea "It was a pleasure working with you! We would love"
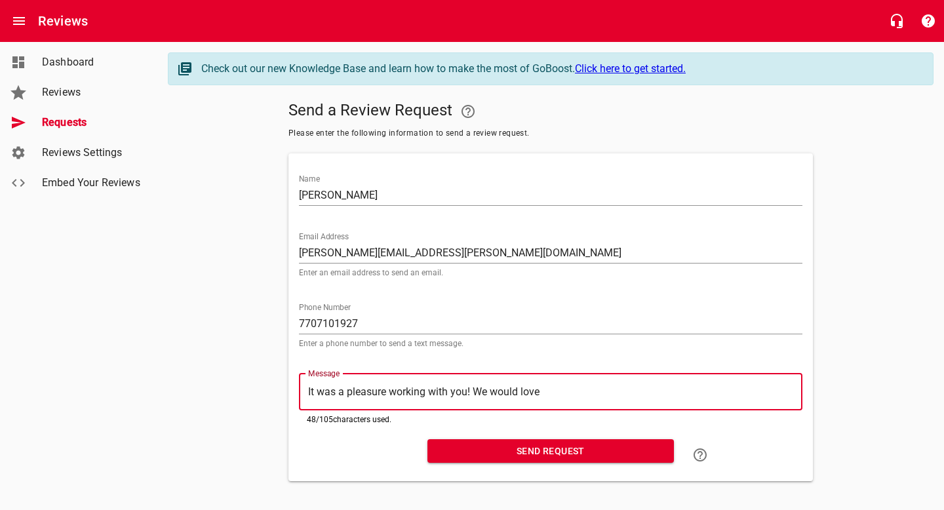
type textarea "It was a pleasure working with you! We would love"
type textarea "It was a pleasure working with you! We would love t"
type textarea "It was a pleasure working with you! We would love to"
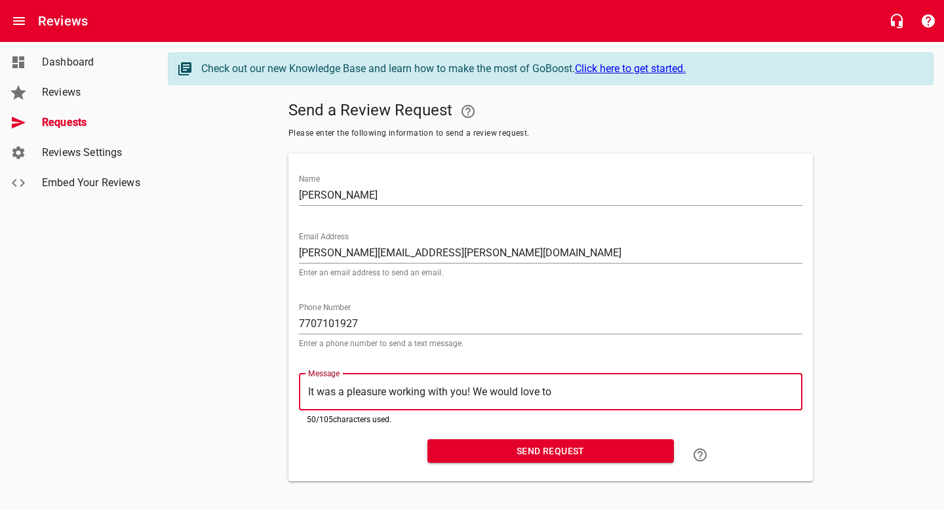
type textarea "It was a pleasure working with you! We would love to"
type textarea "It was a pleasure working with you! We would love to h"
type textarea "It was a pleasure working with you! We would love to he"
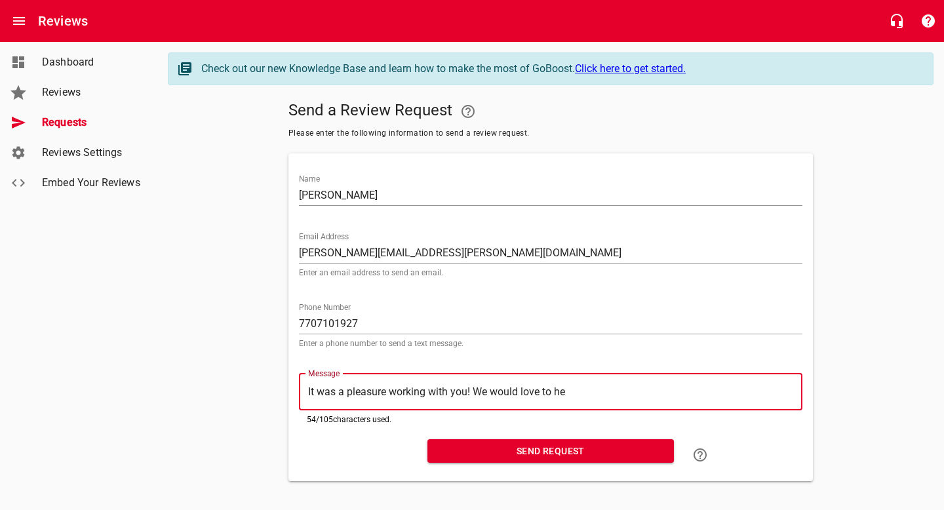
type textarea "It was a pleasure working with you! We would love to hea"
type textarea "It was a pleasure working with you! We would love to hear"
type textarea "It was a pleasure working with you! We would love to hear y"
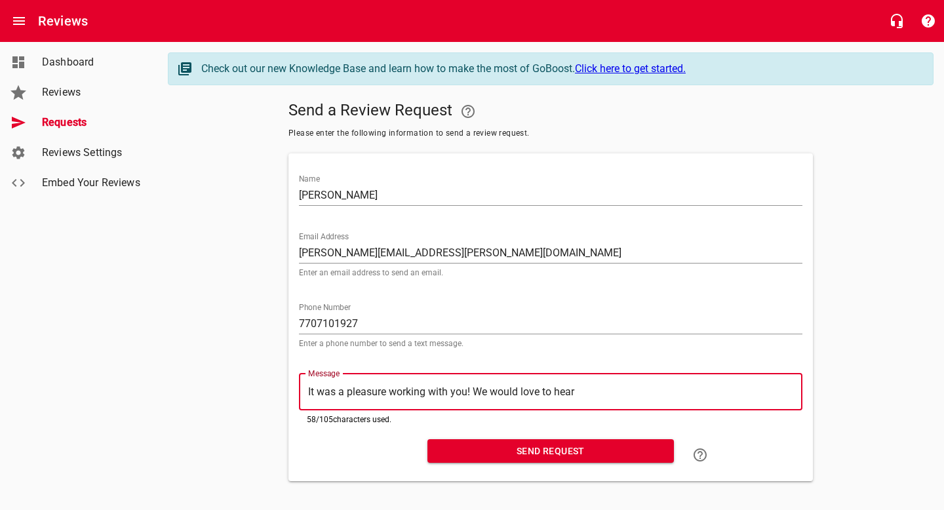
type textarea "It was a pleasure working with you! We would love to hear y"
type textarea "It was a pleasure working with you! We would love to hear yo"
type textarea "It was a pleasure working with you! We would love to hear you"
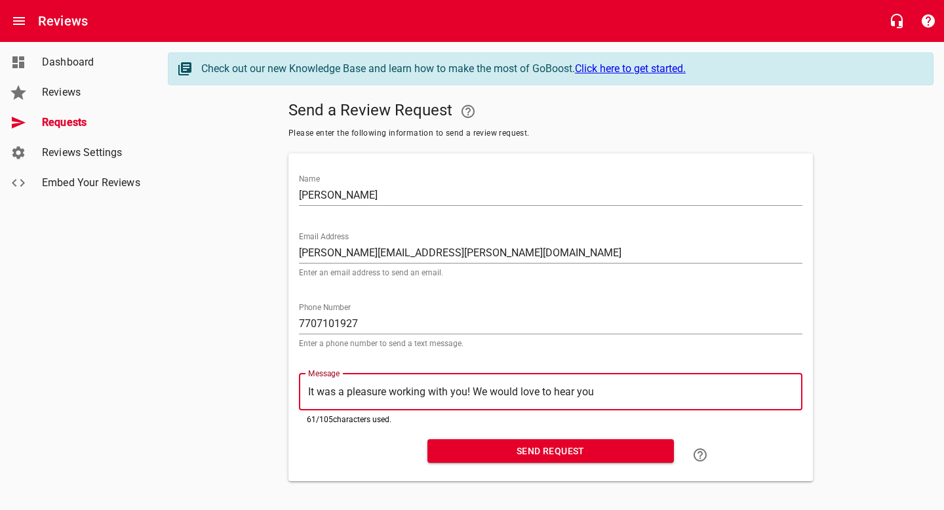
type textarea "It was a pleasure working with you! We would love to hear your"
type textarea "It was a pleasure working with you! We would love to hear your f"
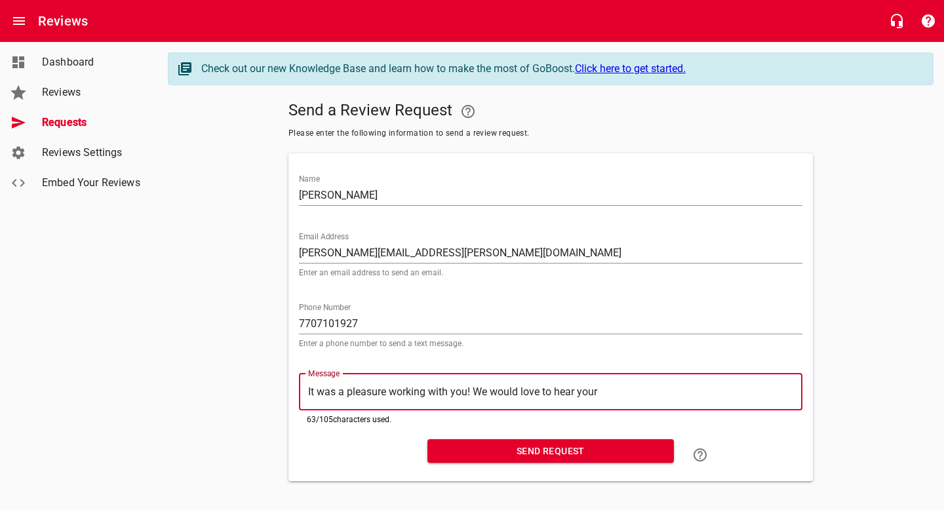
type textarea "It was a pleasure working with you! We would love to hear your f"
type textarea "It was a pleasure working with you! We would love to hear your fe"
type textarea "It was a pleasure working with you! We would love to hear your fee"
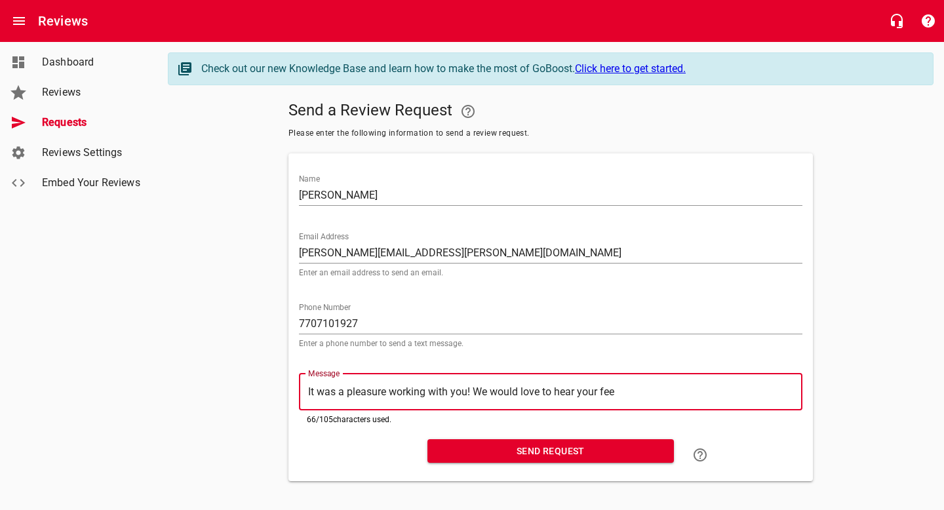
type textarea "It was a pleasure working with you! We would love to hear your feed"
type textarea "It was a pleasure working with you! We would love to hear your feedb"
type textarea "It was a pleasure working with you! We would love to hear your feedba"
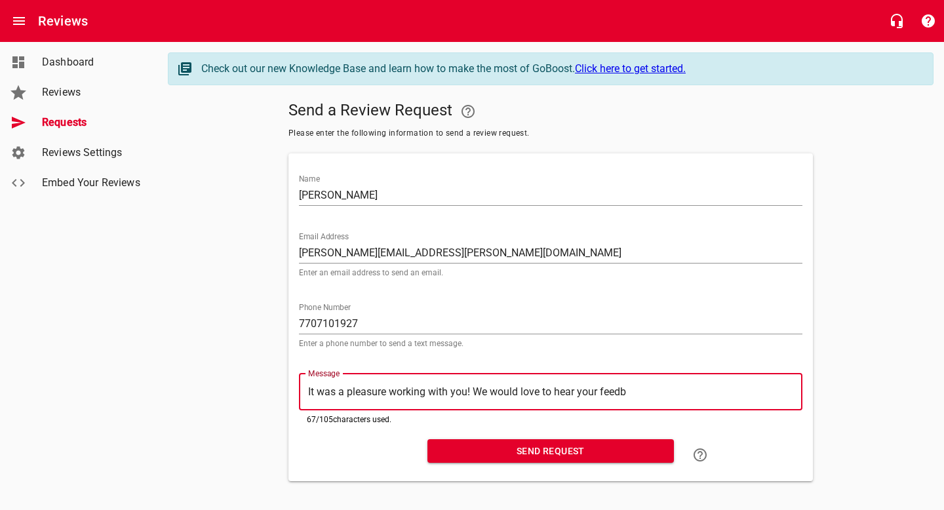
type textarea "It was a pleasure working with you! We would love to hear your feedba"
type textarea "It was a pleasure working with you! We would love to hear your feedbac"
type textarea "It was a pleasure working with you! We would love to hear your feedback"
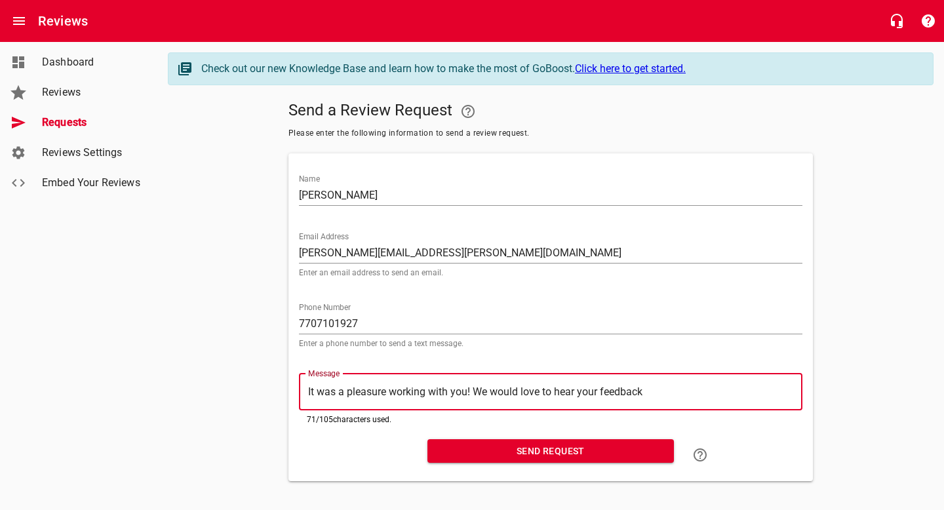
type textarea "It was a pleasure working with you! We would love to hear your feedback"
type textarea "It was a pleasure working with you! We would love to hear your feedback o"
type textarea "It was a pleasure working with you! We would love to hear your feedback on"
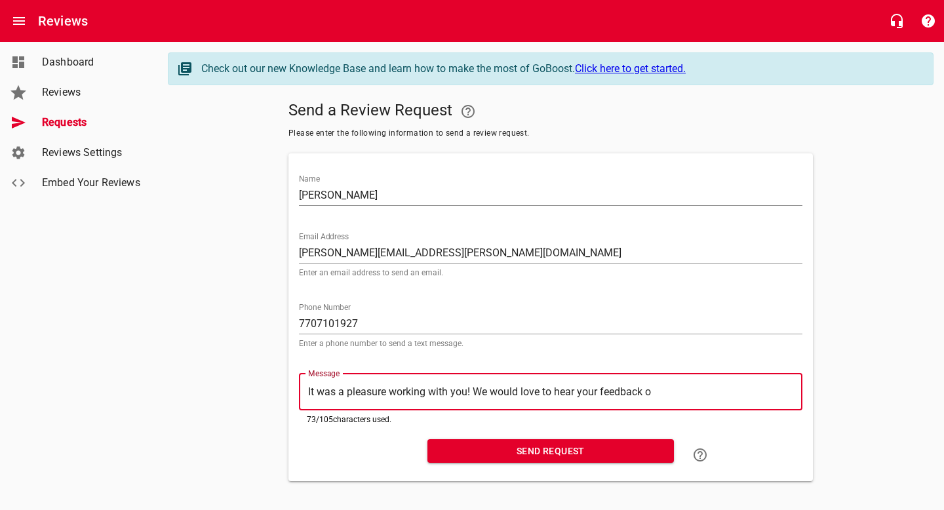
type textarea "It was a pleasure working with you! We would love to hear your feedback on"
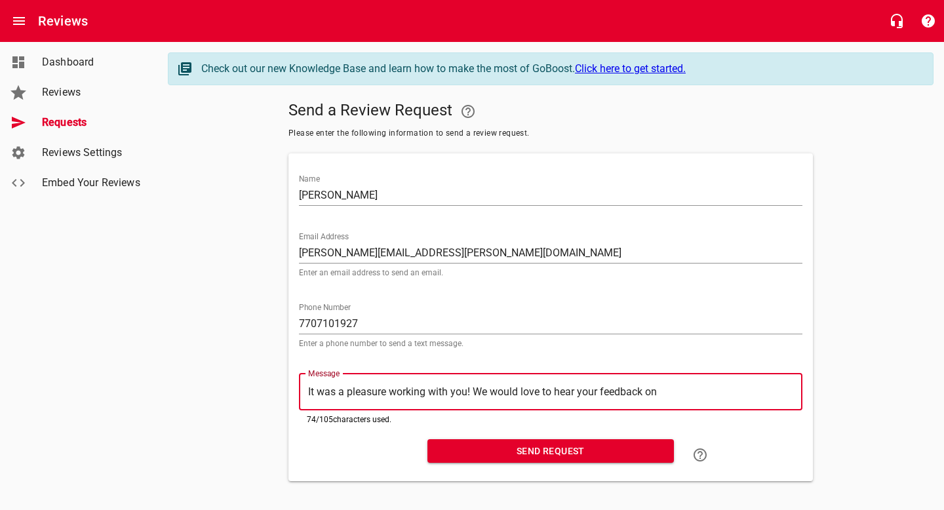
type textarea "It was a pleasure working with you! We would love to hear your feedback on"
type textarea "It was a pleasure working with you! We would love to hear your feedback on t"
type textarea "It was a pleasure working with you! We would love to hear your feedback on th"
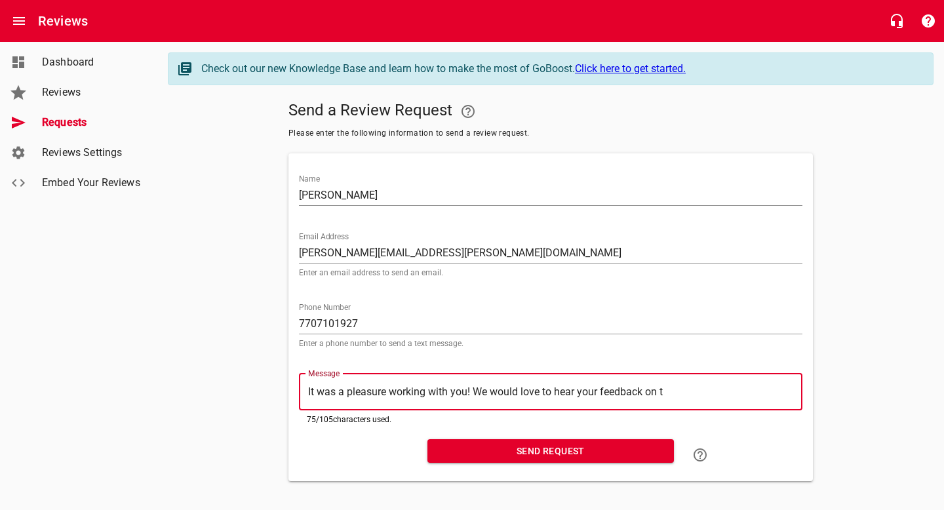
type textarea "It was a pleasure working with you! We would love to hear your feedback on th"
type textarea "It was a pleasure working with you! We would love to hear your feedback on the"
type textarea "It was a pleasure working with you! We would love to hear your feedback on th"
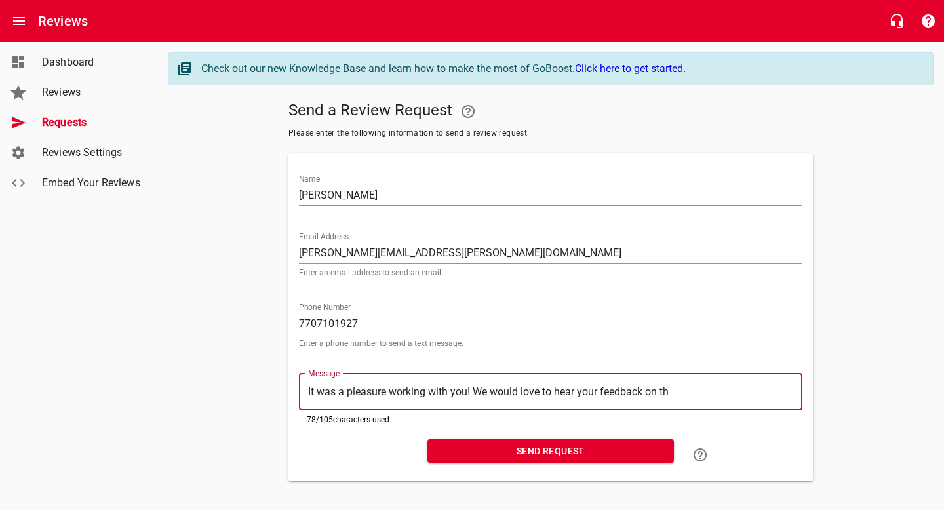
type textarea "It was a pleasure working with you! We would love to hear your feedback on t"
type textarea "It was a pleasure working with you! We would love to hear your feedback on"
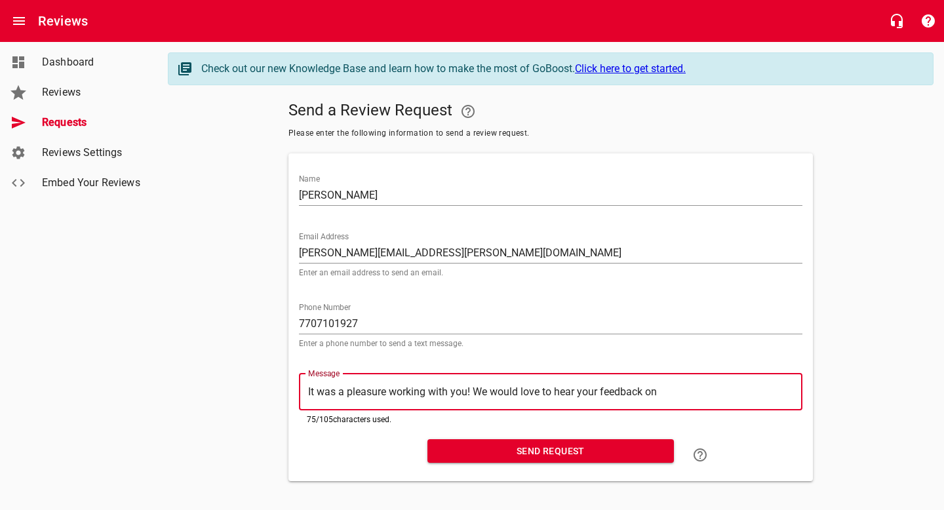
type textarea "It was a pleasure working with you! We would love to hear your feedback on"
type textarea "It was a pleasure working with you! We would love to hear your feedback o"
type textarea "It was a pleasure working with you! We would love to hear your feedback"
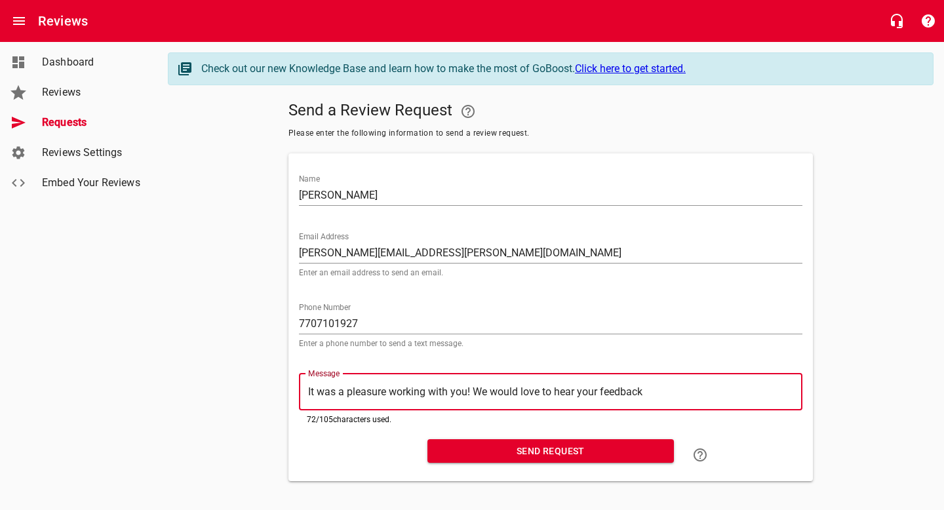
type textarea "It was a pleasure working with you! We would love to hear your feedback i"
type textarea "It was a pleasure working with you! We would love to hear your feedback if"
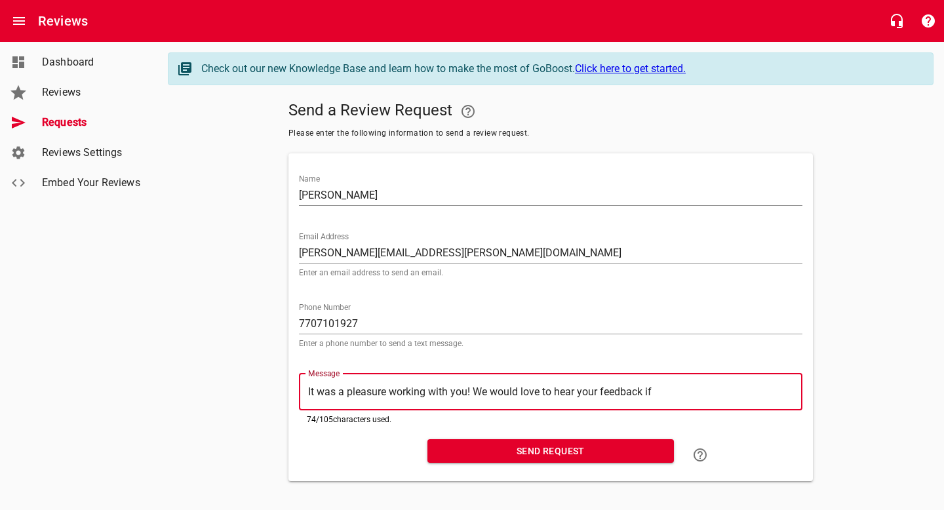
type textarea "It was a pleasure working with you! We would love to hear your feedback if"
type textarea "It was a pleasure working with you! We would love to hear your feedback if y"
type textarea "It was a pleasure working with you! We would love to hear your feedback if yo"
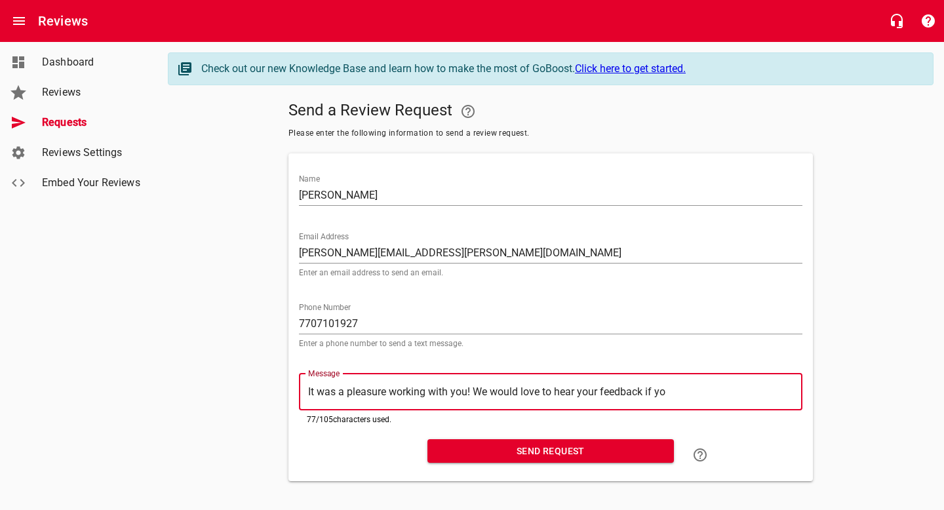
type textarea "It was a pleasure working with you! We would love to hear your feedback if you"
type textarea "It was a pleasure working with you! We would love to hear your feedback if you w"
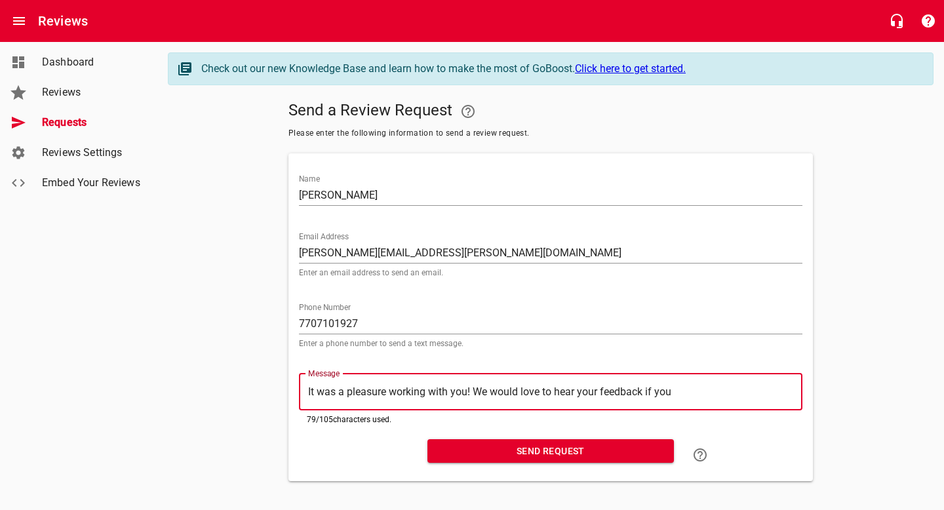
type textarea "It was a pleasure working with you! We would love to hear your feedback if you w"
type textarea "It was a pleasure working with you! We would love to hear your feedback if you …"
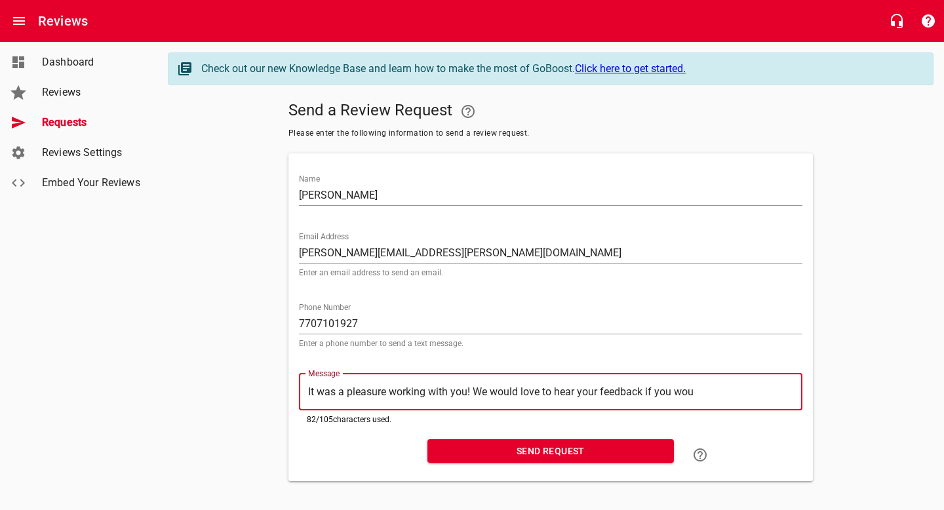
type textarea "It was a pleasure working with you! We would love to hear your feedback if you …"
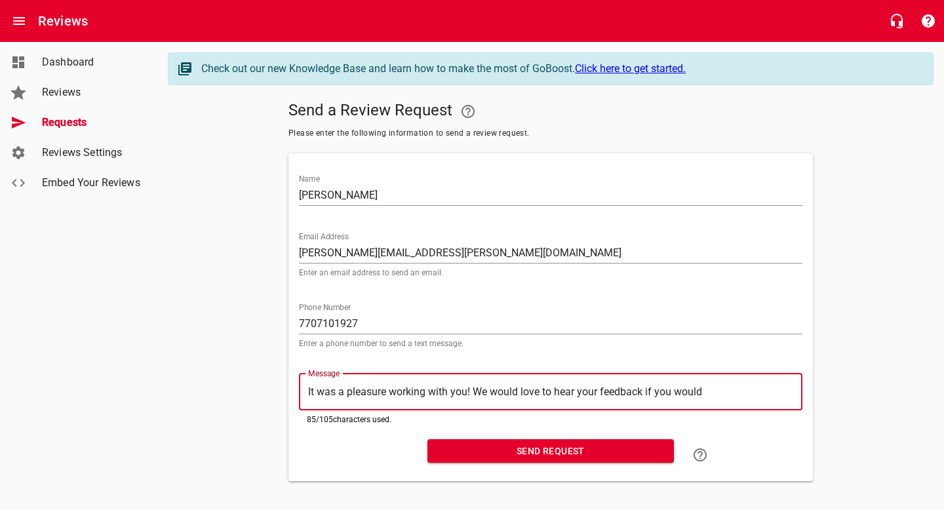
type textarea "It was a pleasure working with you! We would love to hear your feedback if you …"
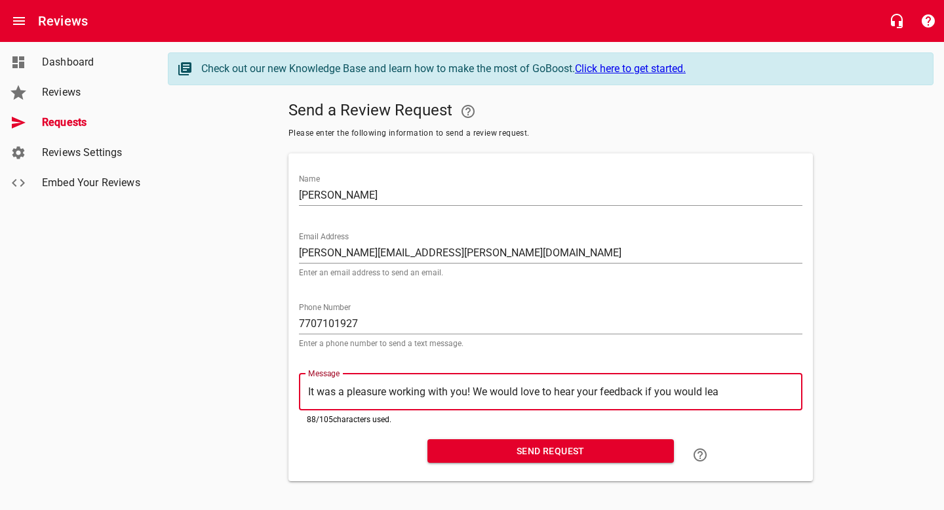
type textarea "It was a pleasure working with you! We would love to hear your feedback if you …"
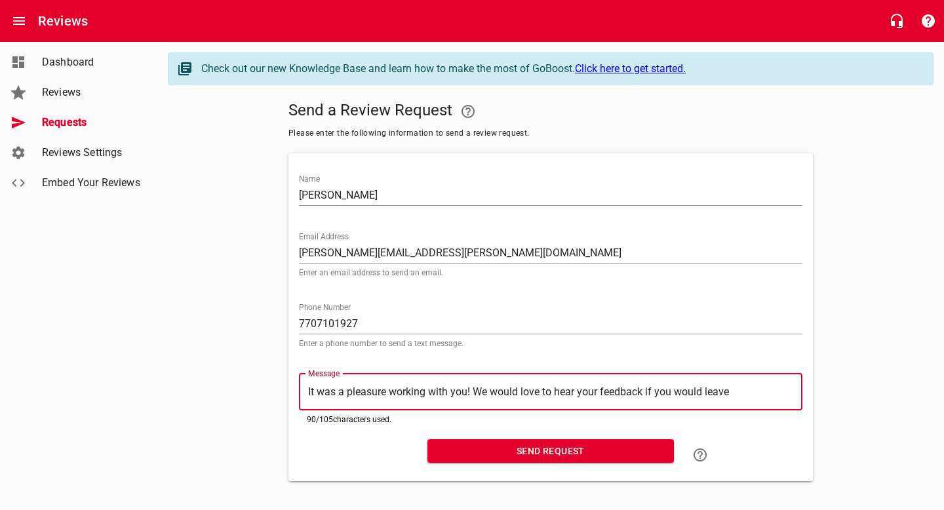
type textarea "It was a pleasure working with you! We would love to hear your feedback if you …"
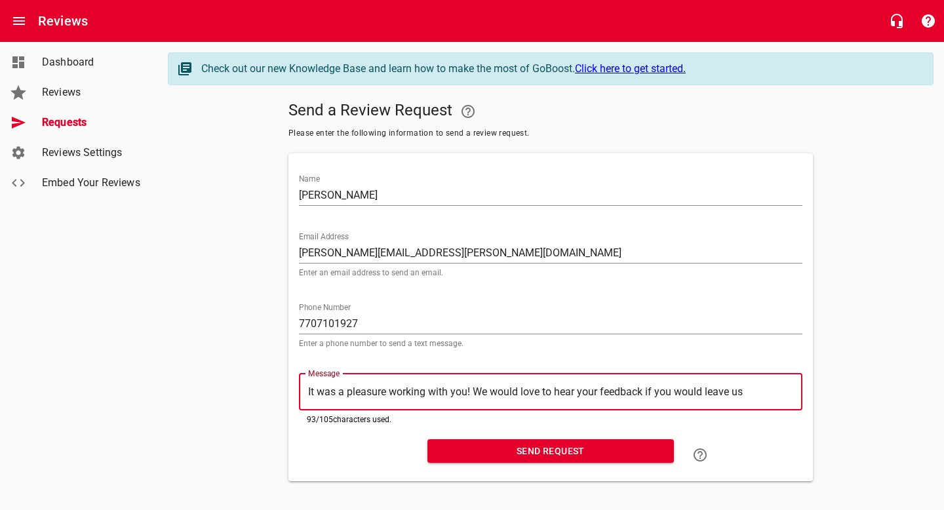
type textarea "It was a pleasure working with you! We would love to hear your feedback if you …"
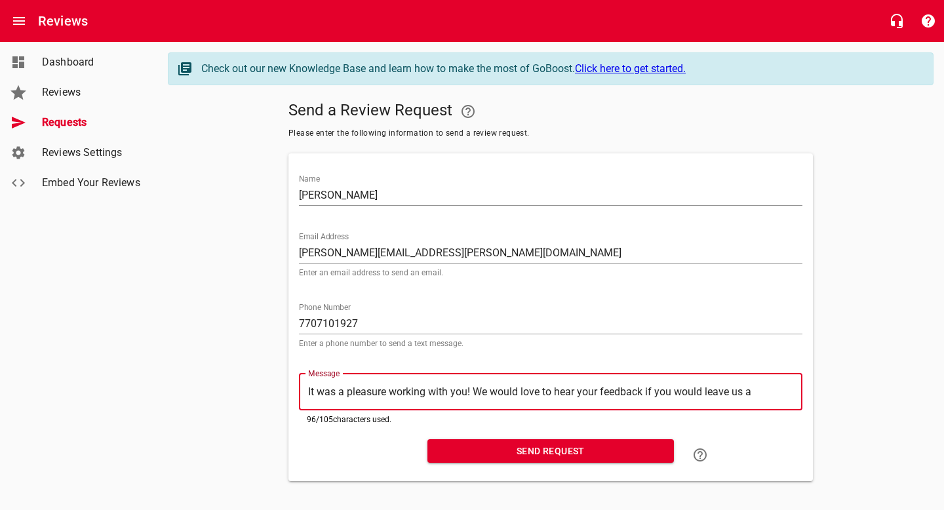
type textarea "It was a pleasure working with you! We would love to hear your feedback if you …"
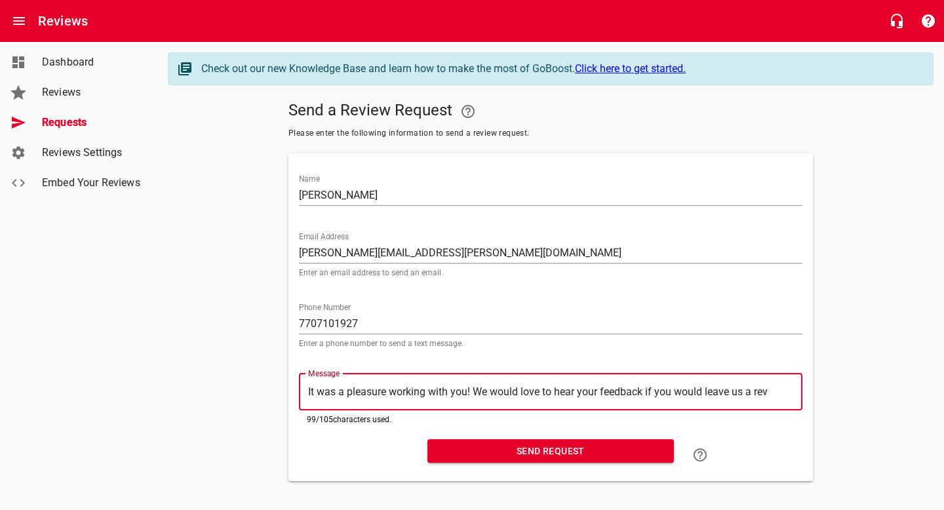
type textarea "It was a pleasure working with you! We would love to hear your feedback if you …"
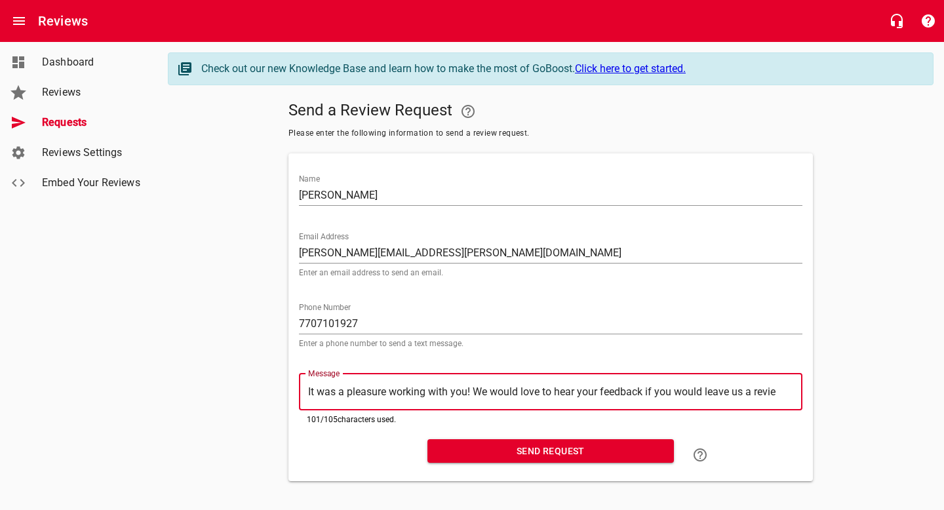
type textarea "It was a pleasure working with you! We would love to hear your feedback if you …"
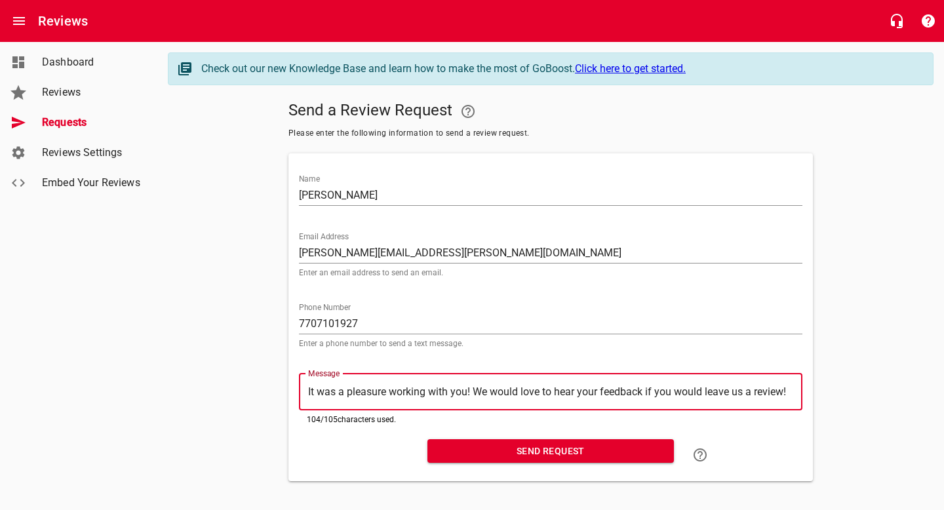
type textarea "It was a pleasure working with you! We would love to hear your feedback if you …"
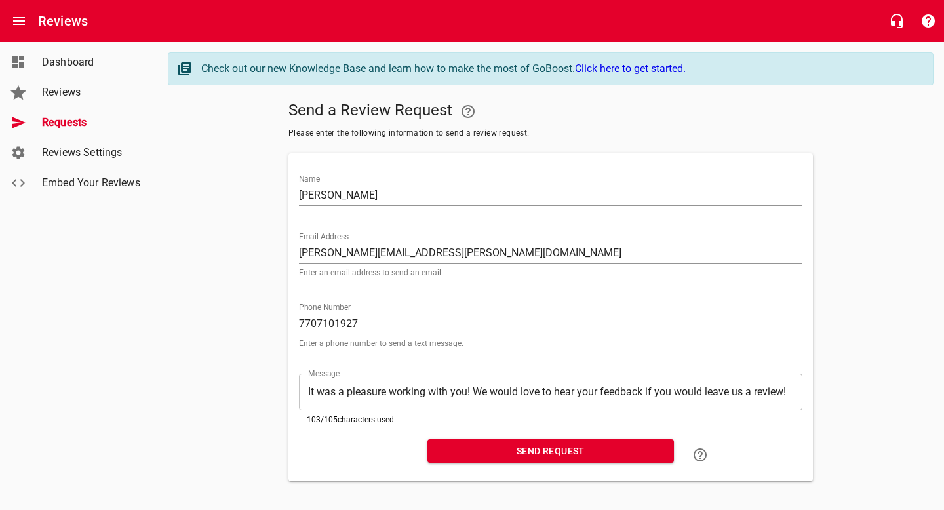
drag, startPoint x: 800, startPoint y: 398, endPoint x: 765, endPoint y: 396, distance: 35.5
click at [765, 396] on div "​ It was a pleasure working with you! We would love to hear your feedback if yo…" at bounding box center [550, 392] width 503 height 37
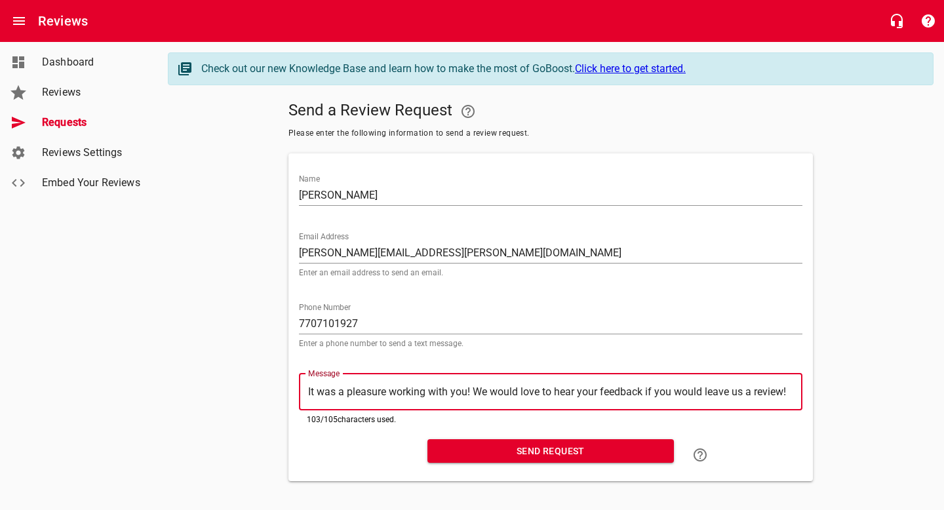
drag, startPoint x: 789, startPoint y: 395, endPoint x: 267, endPoint y: 368, distance: 522.4
click at [267, 368] on div "Send a Review Request Please enter the following information to send a review r…" at bounding box center [551, 288] width 766 height 385
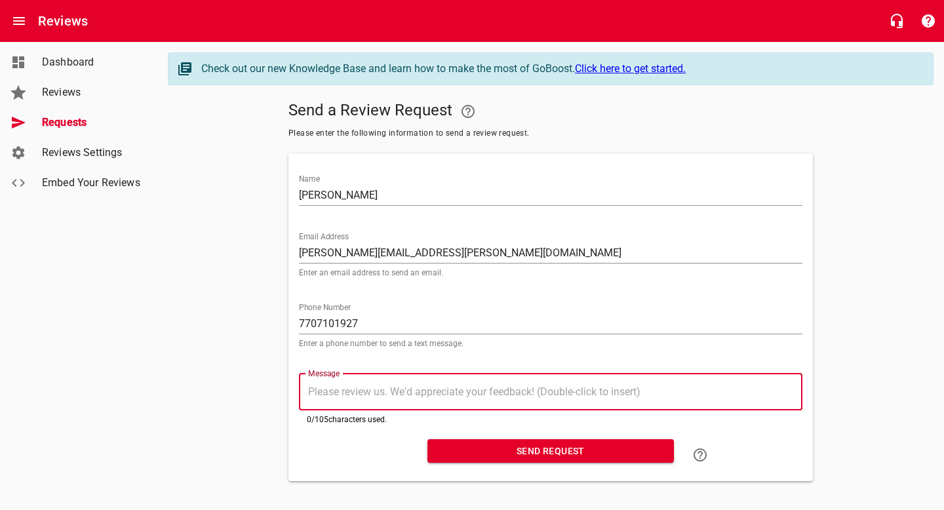
paste textarea ""It was a pleasure working with you! We’d appreciate it if you could take a mom…"
type textarea ""It was a pleasure working with you! We’d appreciate it if you could take a mom…"
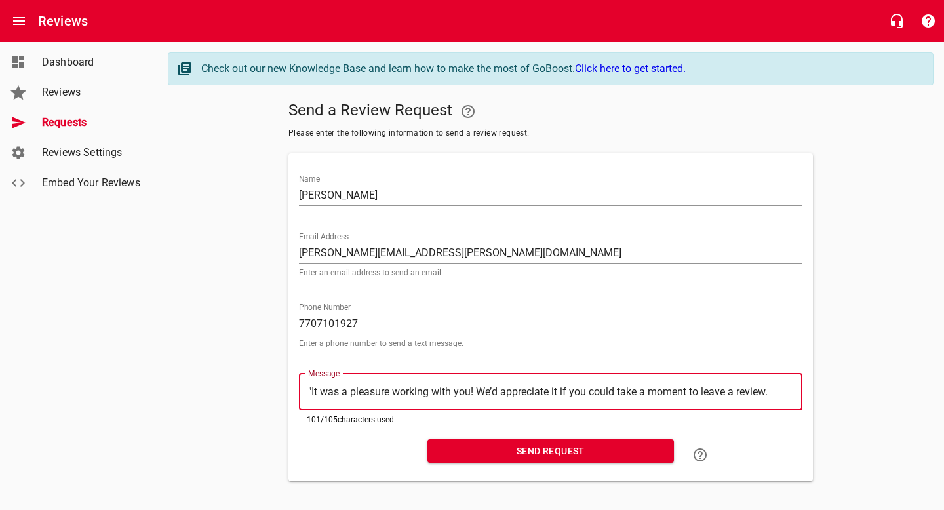
click at [314, 396] on textarea ""It was a pleasure working with you! We’d appreciate it if you could take a mom…" at bounding box center [550, 391] width 485 height 12
type textarea "It was a pleasure working with you! We’d appreciate it if you could take a mome…"
click at [770, 392] on textarea "It was a pleasure working with you! We’d appreciate it if you could take a mome…" at bounding box center [550, 391] width 485 height 12
type textarea "It was a pleasure working with you! We’d appreciate it if you could take a mome…"
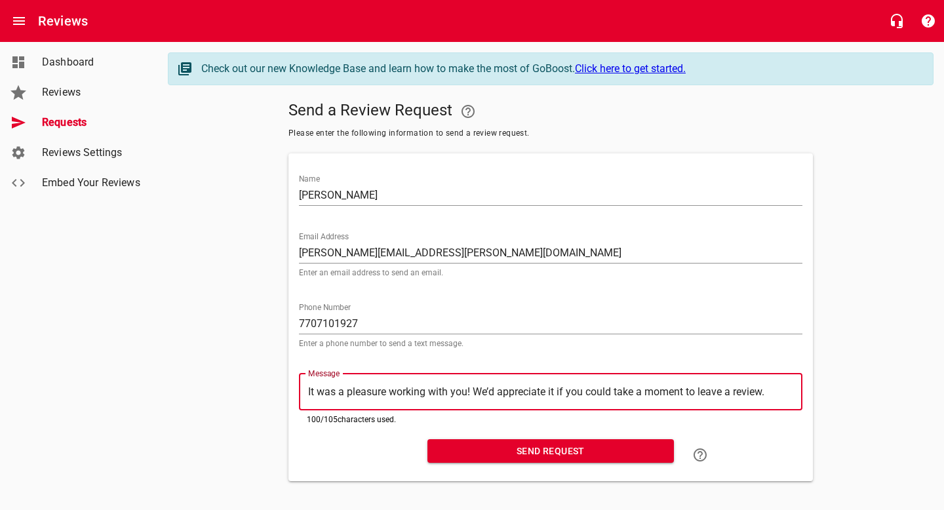
type textarea "It was a pleasure working with you! We’d appreciate it if you could take a mome…"
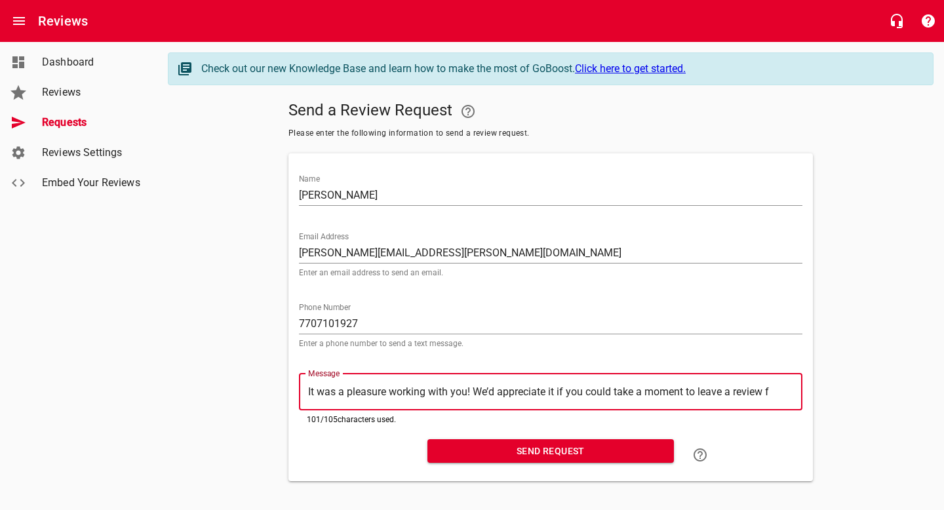
type textarea "It was a pleasure working with you! We’d appreciate it if you could take a mome…"
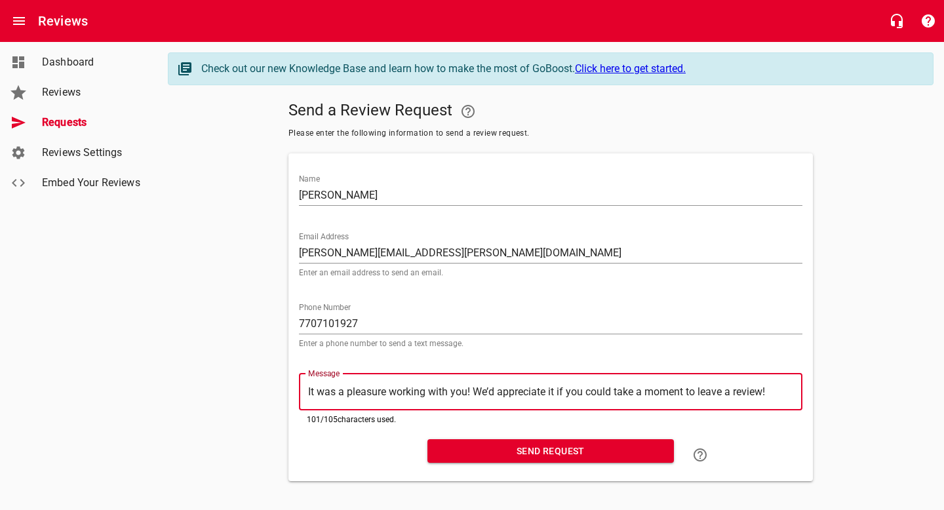
drag, startPoint x: 770, startPoint y: 395, endPoint x: 303, endPoint y: 391, distance: 467.4
click at [303, 391] on div "​ It was a pleasure working with you! We’d appreciate it if you could take a mo…" at bounding box center [550, 392] width 503 height 37
click at [559, 449] on span "Send Request" at bounding box center [550, 451] width 225 height 16
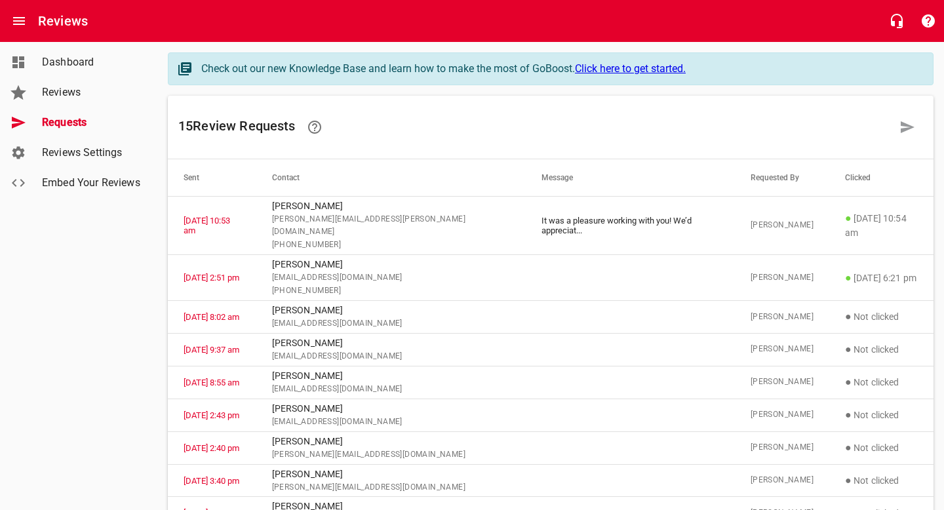
click at [52, 31] on div "Reviews" at bounding box center [472, 21] width 944 height 42
click at [50, 70] on link "Dashboard" at bounding box center [78, 62] width 157 height 30
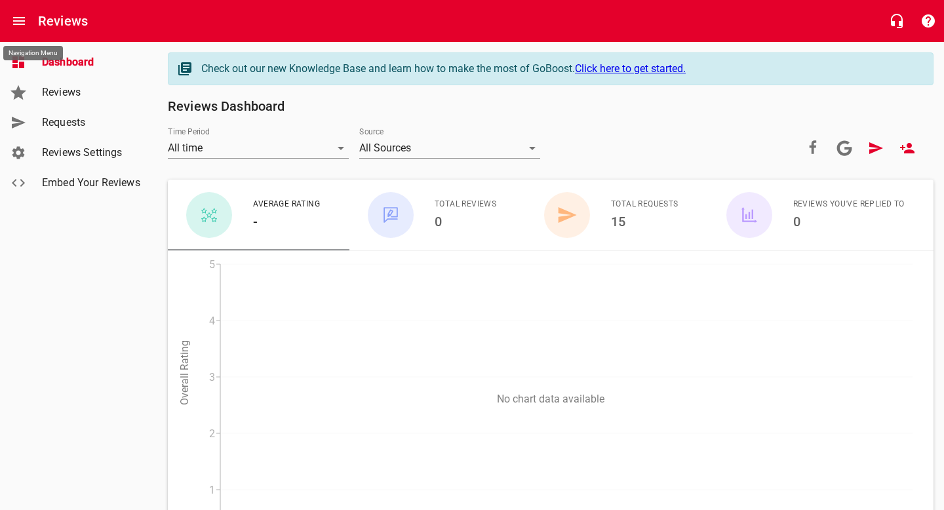
click at [43, 29] on h6 "Reviews" at bounding box center [63, 20] width 50 height 21
click at [20, 24] on icon "Open drawer" at bounding box center [19, 21] width 12 height 8
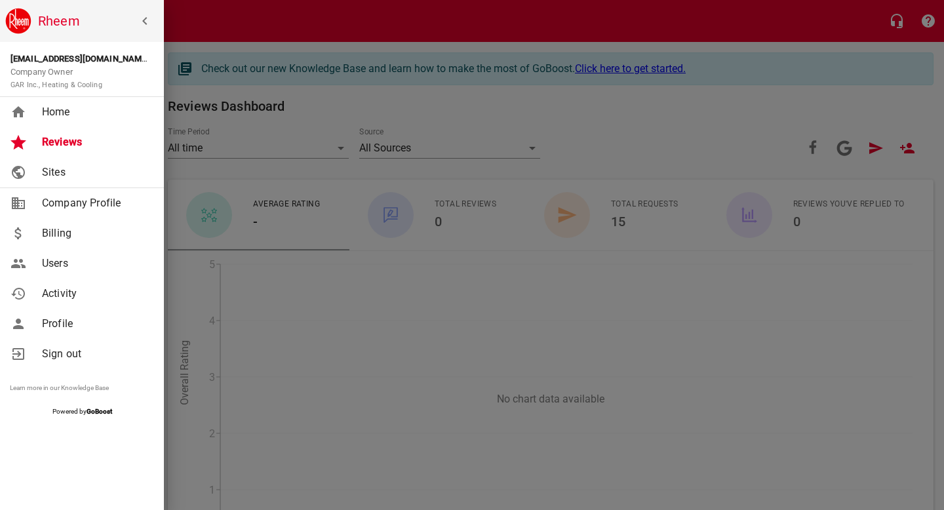
click at [79, 115] on span "Home" at bounding box center [95, 112] width 106 height 16
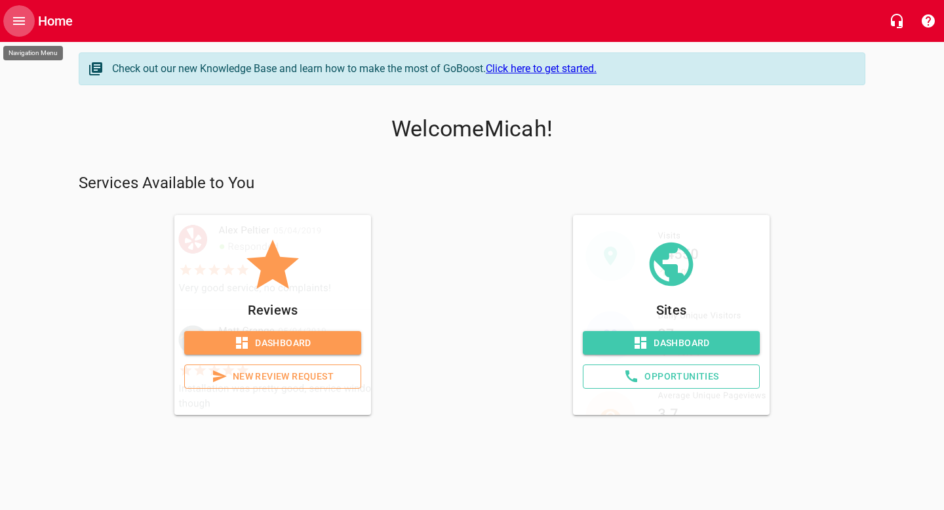
click at [12, 14] on icon "Open drawer" at bounding box center [19, 21] width 16 height 16
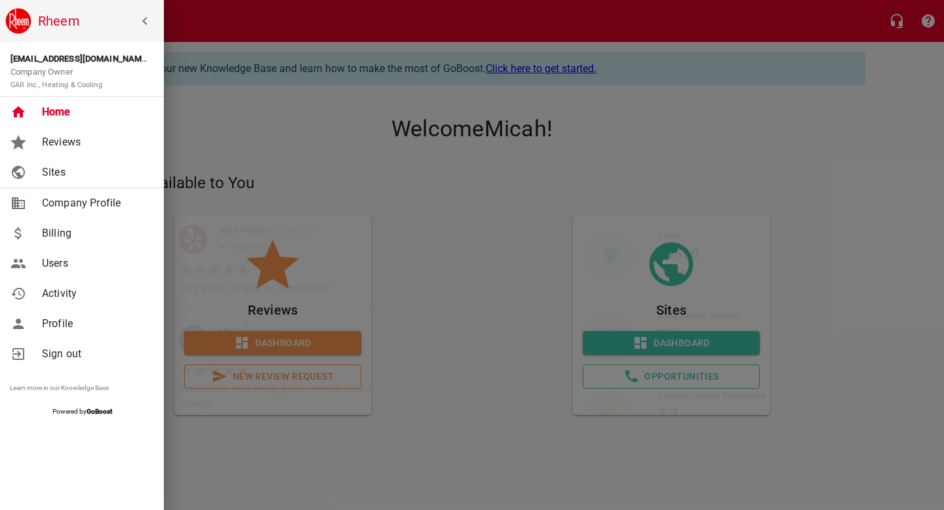
click at [127, 216] on link "Company Profile" at bounding box center [82, 203] width 164 height 30
select select "[US_STATE]"
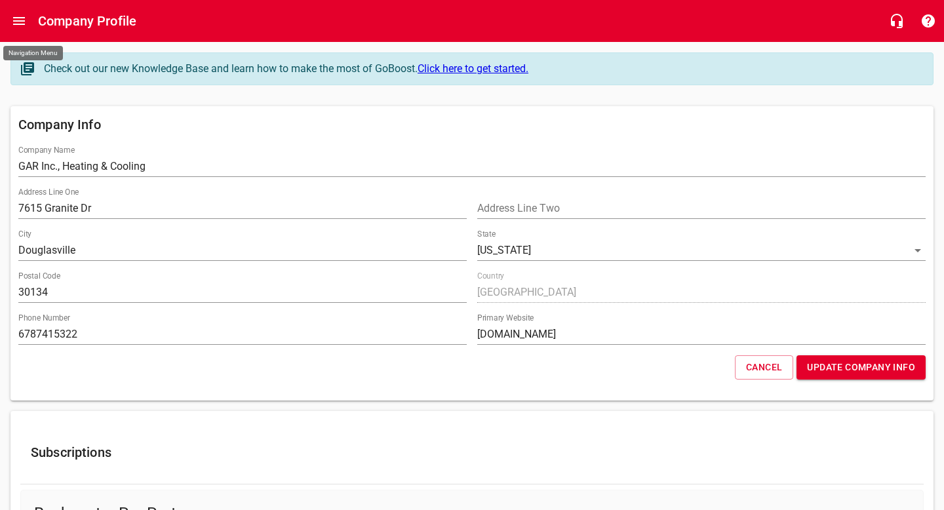
click at [5, 16] on button "Open drawer" at bounding box center [18, 20] width 31 height 31
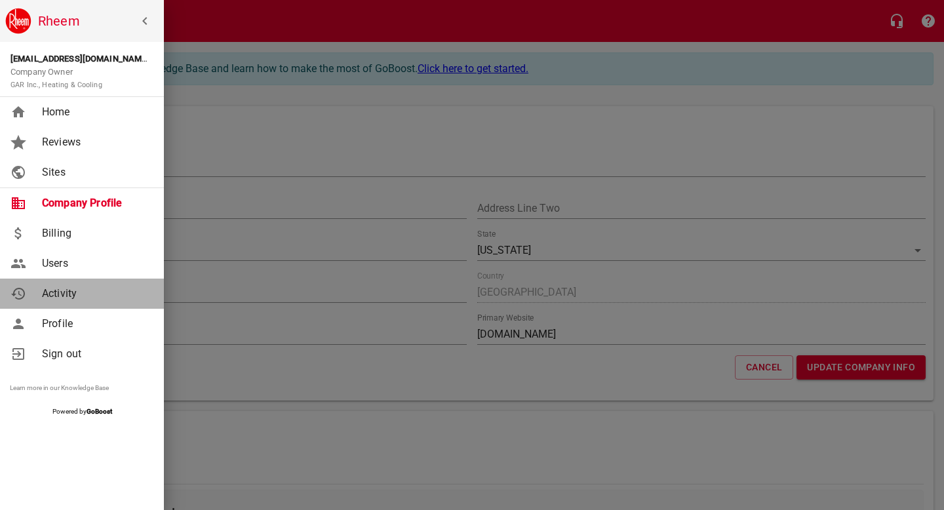
click at [71, 302] on link "Activity" at bounding box center [82, 294] width 164 height 30
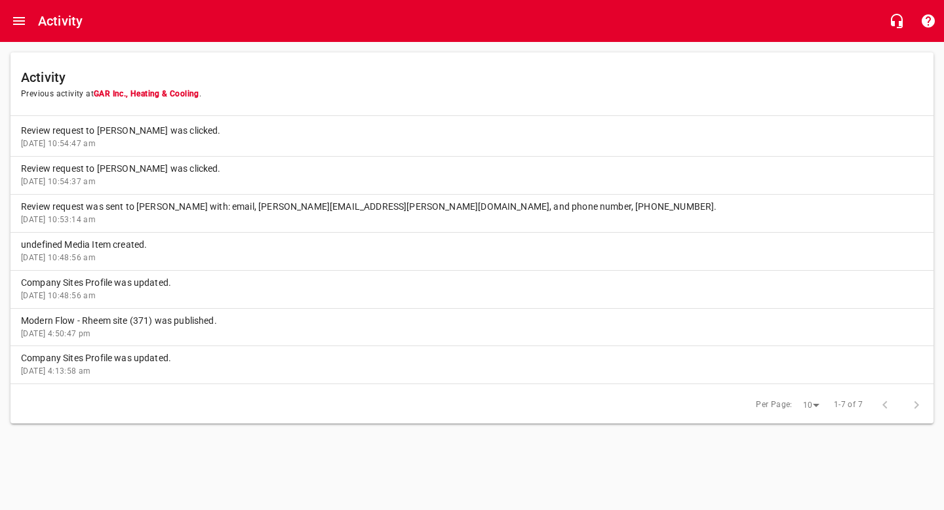
click at [71, 22] on h6 "Activity" at bounding box center [60, 20] width 45 height 21
